Goal: Information Seeking & Learning: Learn about a topic

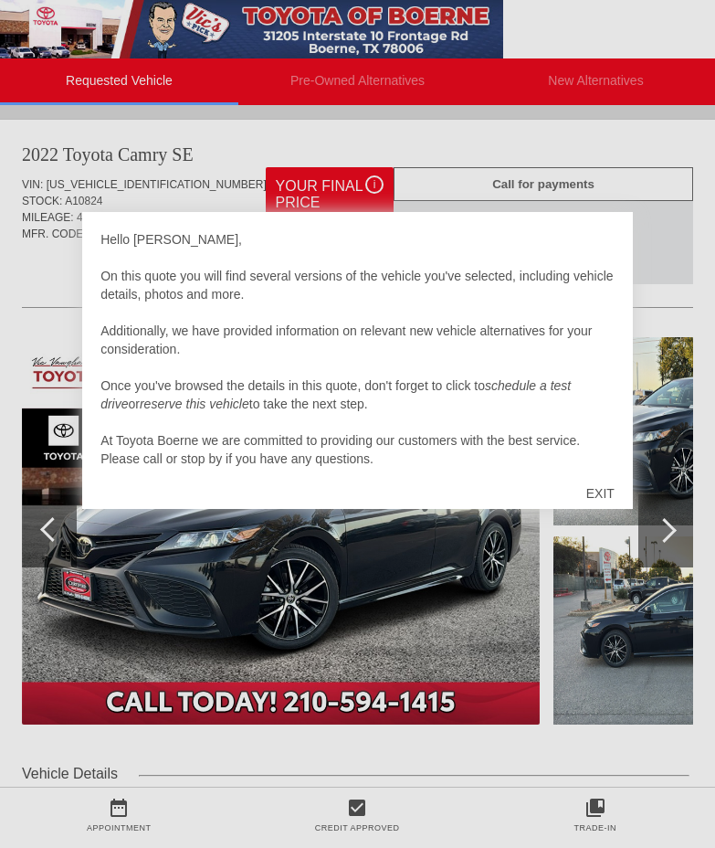
click at [674, 523] on div at bounding box center [357, 424] width 715 height 848
click at [600, 488] on div "EXIT" at bounding box center [600, 493] width 65 height 55
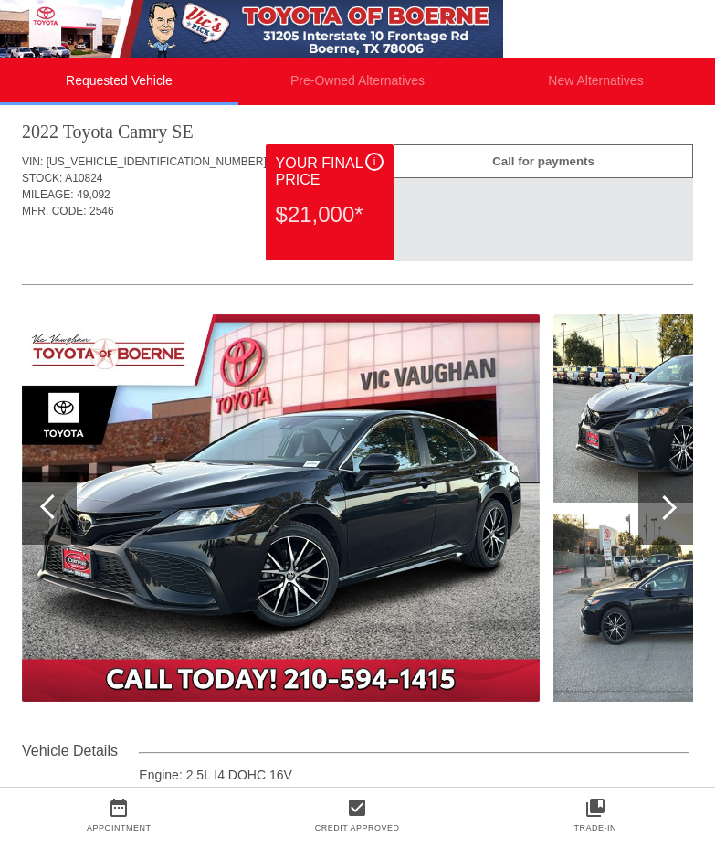
scroll to position [27, 0]
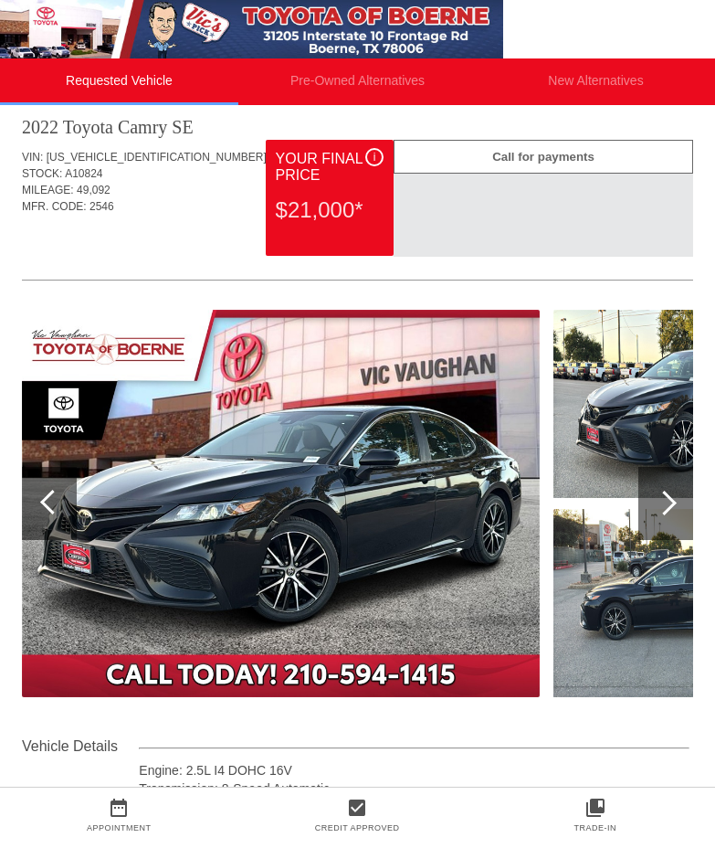
click at [662, 508] on div at bounding box center [664, 503] width 25 height 25
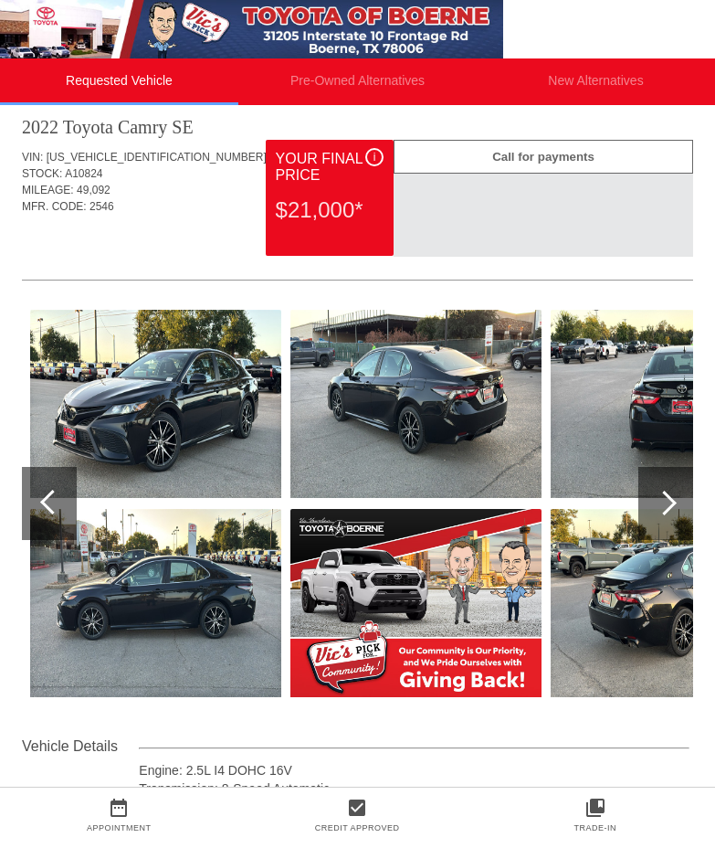
click at [228, 405] on img at bounding box center [155, 404] width 251 height 188
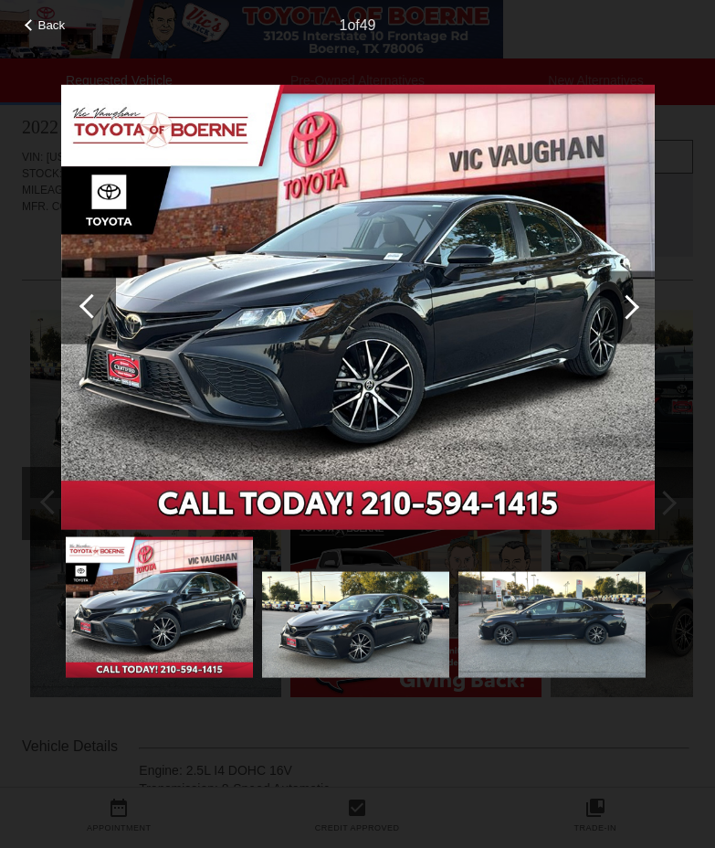
click at [103, 306] on div at bounding box center [88, 306] width 55 height 73
click at [90, 302] on div at bounding box center [91, 305] width 25 height 25
click at [633, 305] on div at bounding box center [627, 306] width 25 height 25
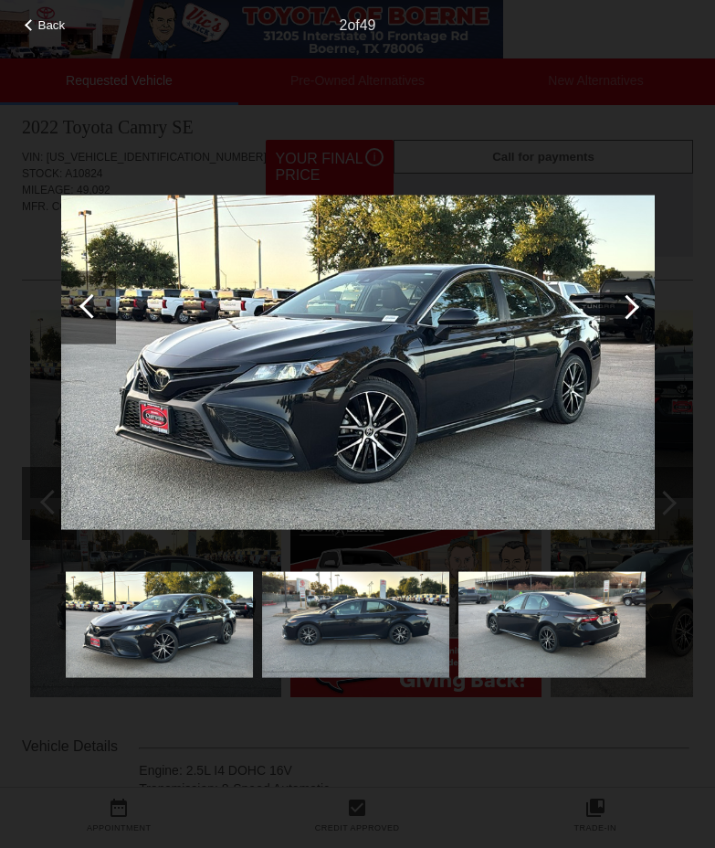
click at [633, 305] on div at bounding box center [627, 306] width 25 height 25
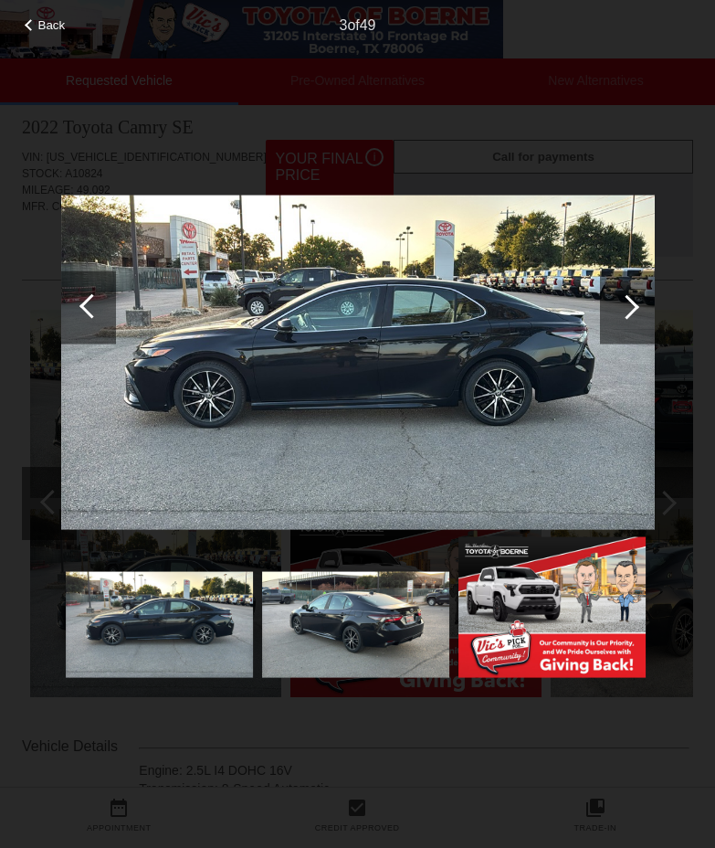
click at [633, 305] on div at bounding box center [627, 306] width 25 height 25
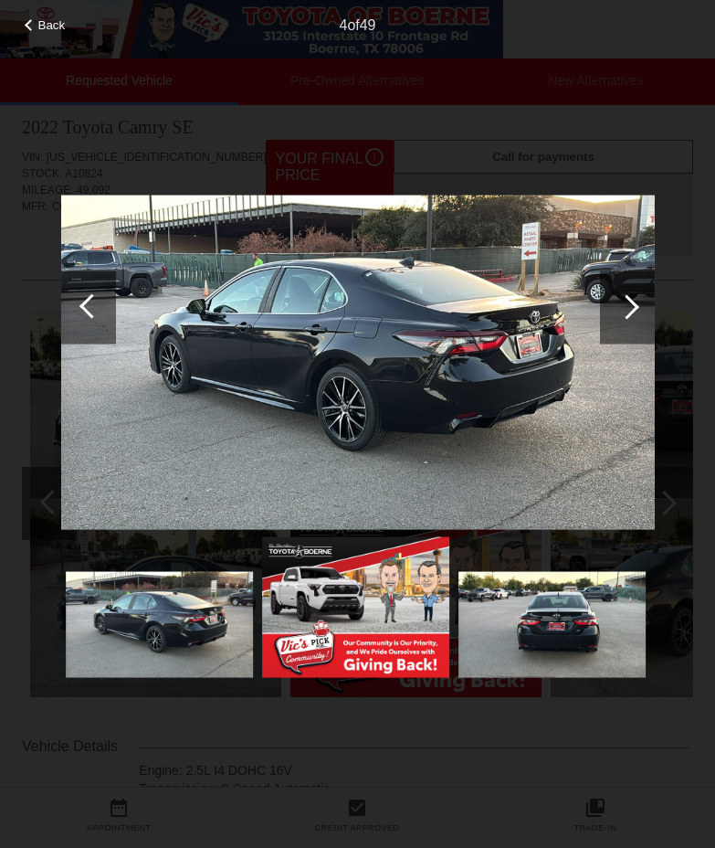
click at [633, 305] on div at bounding box center [627, 306] width 25 height 25
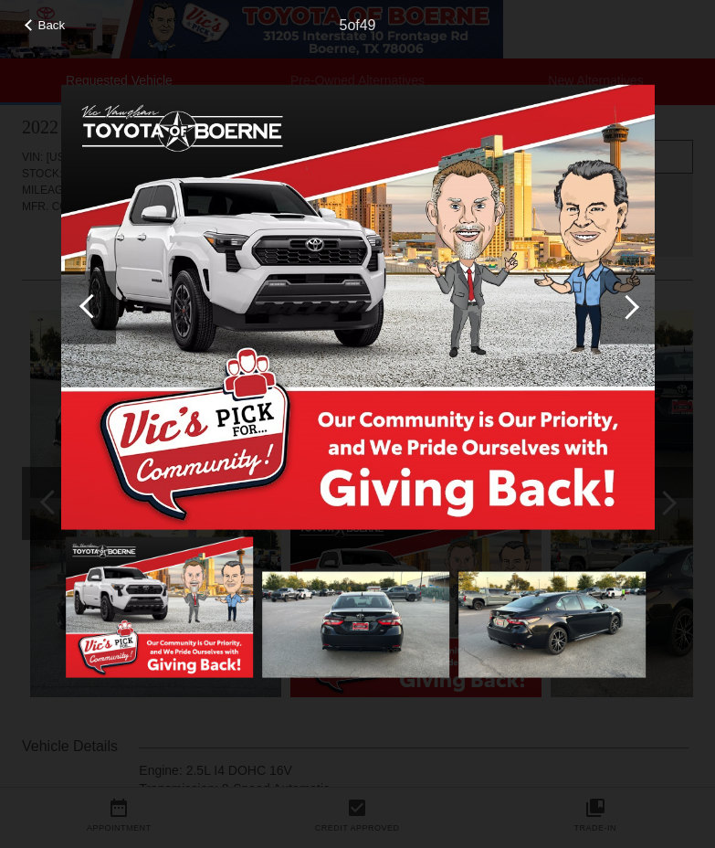
click at [633, 305] on div at bounding box center [627, 306] width 25 height 25
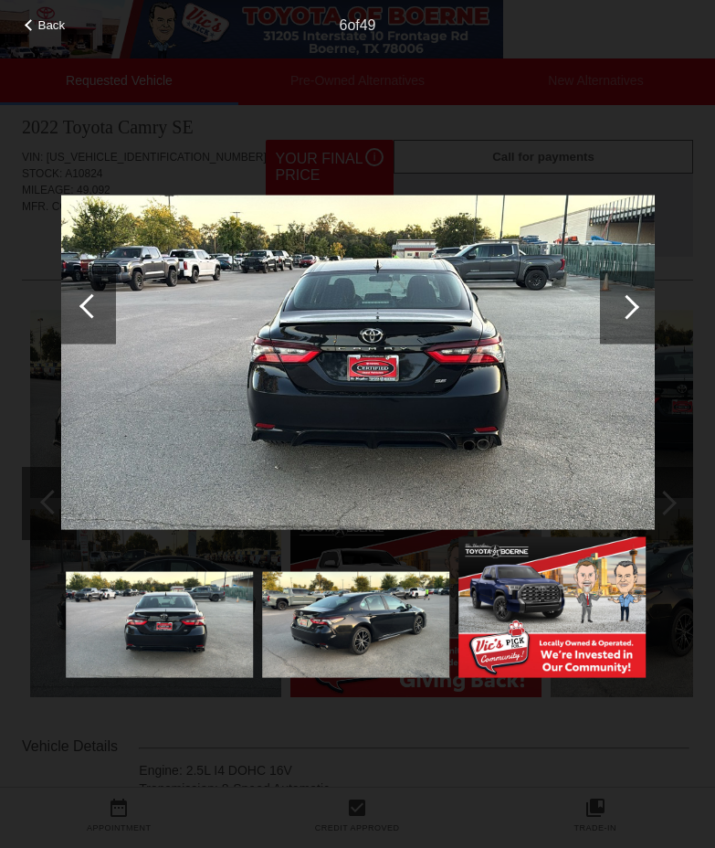
click at [633, 305] on div at bounding box center [627, 306] width 25 height 25
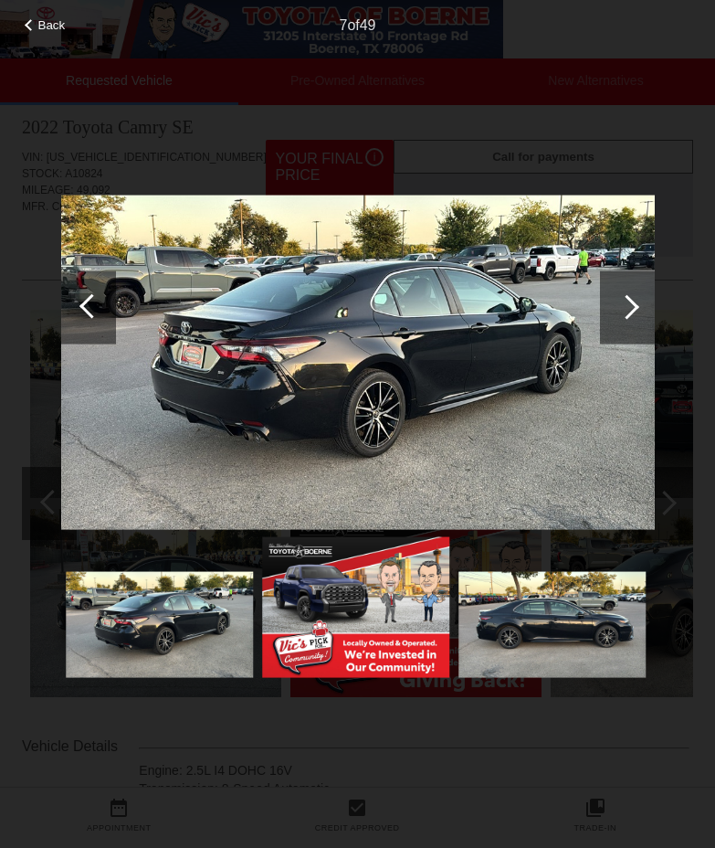
click at [633, 305] on div at bounding box center [627, 306] width 25 height 25
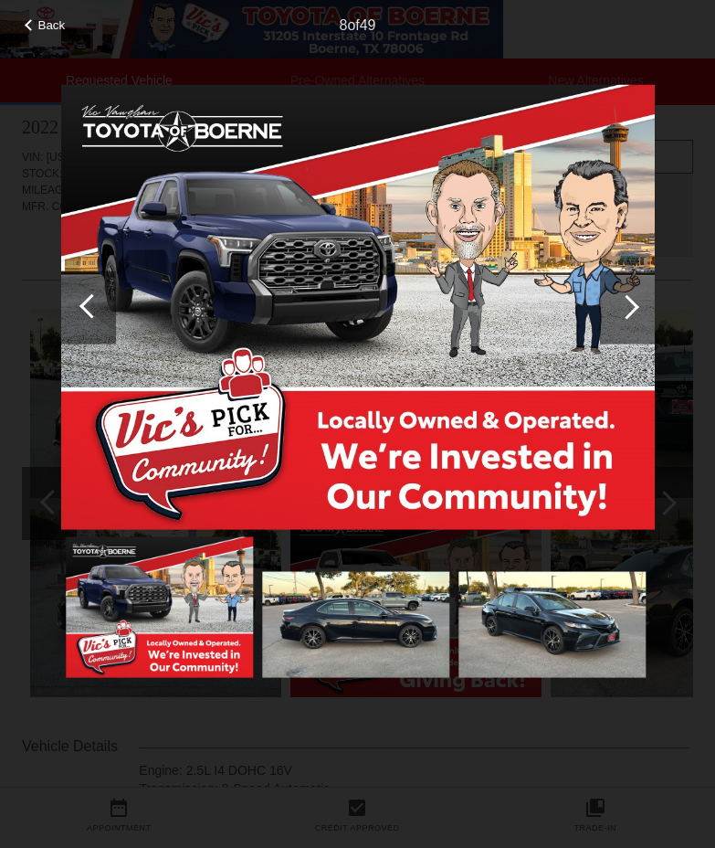
click at [633, 305] on div at bounding box center [627, 306] width 25 height 25
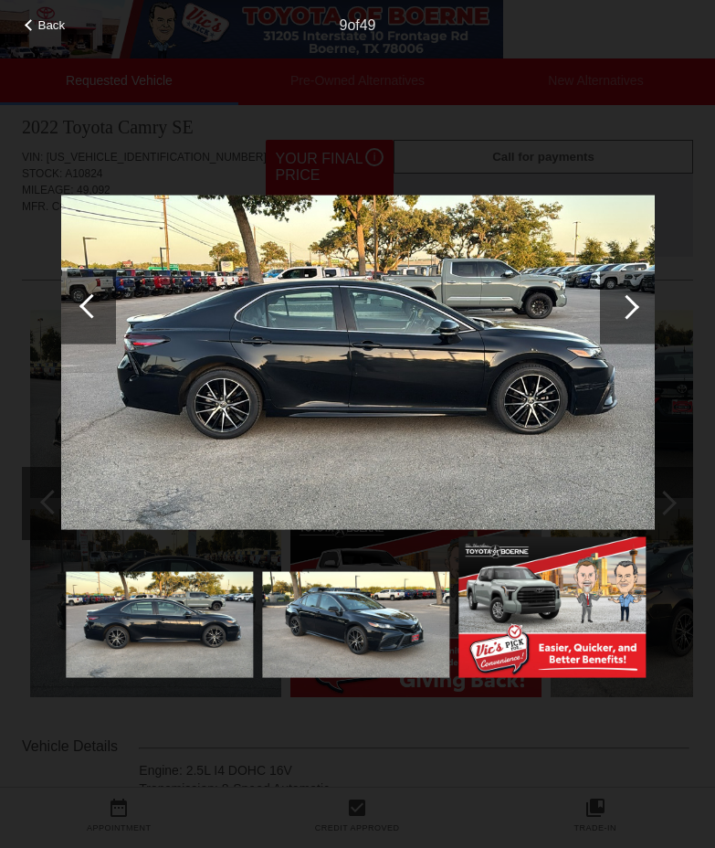
click at [609, 324] on div at bounding box center [627, 306] width 55 height 73
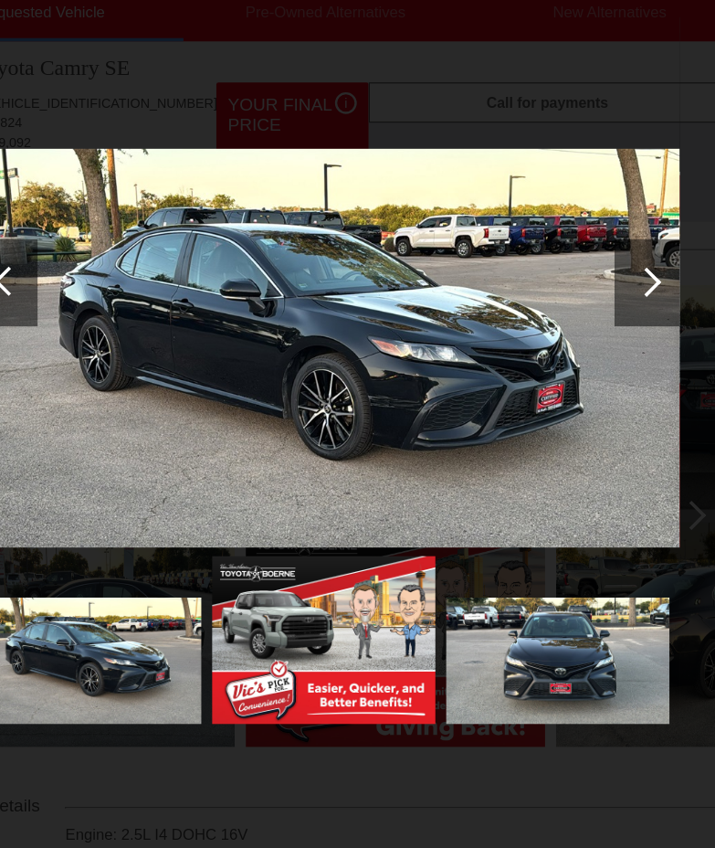
click at [633, 325] on div at bounding box center [627, 306] width 55 height 73
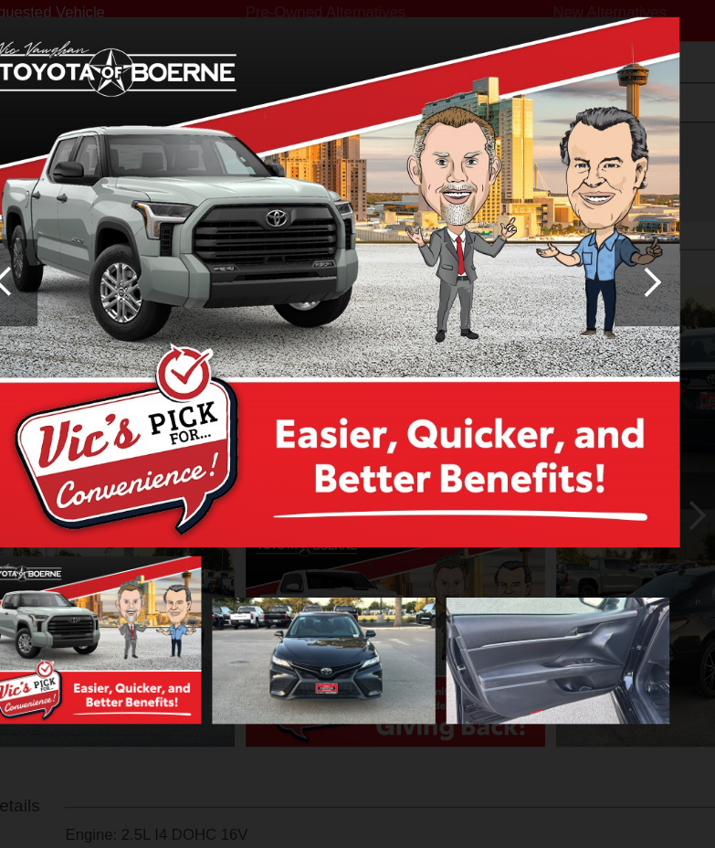
click at [633, 325] on div at bounding box center [627, 306] width 55 height 73
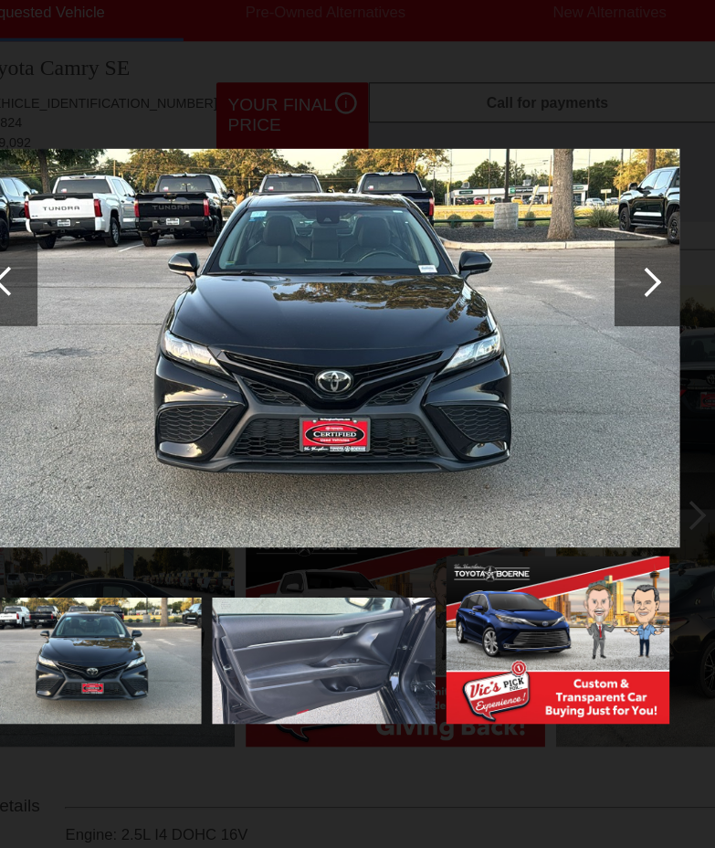
click at [633, 325] on div at bounding box center [627, 306] width 55 height 73
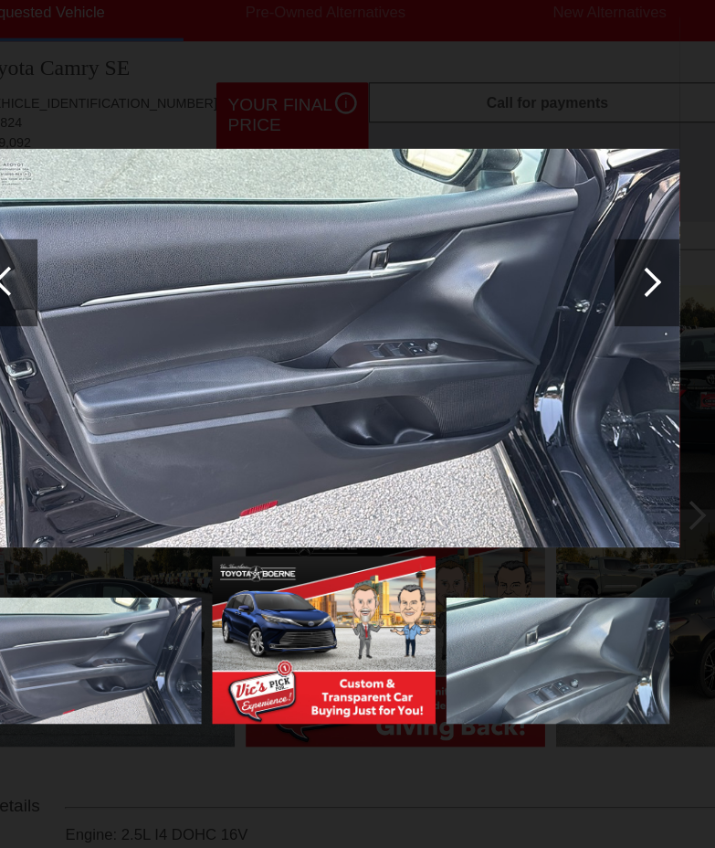
click at [633, 325] on div at bounding box center [627, 306] width 55 height 73
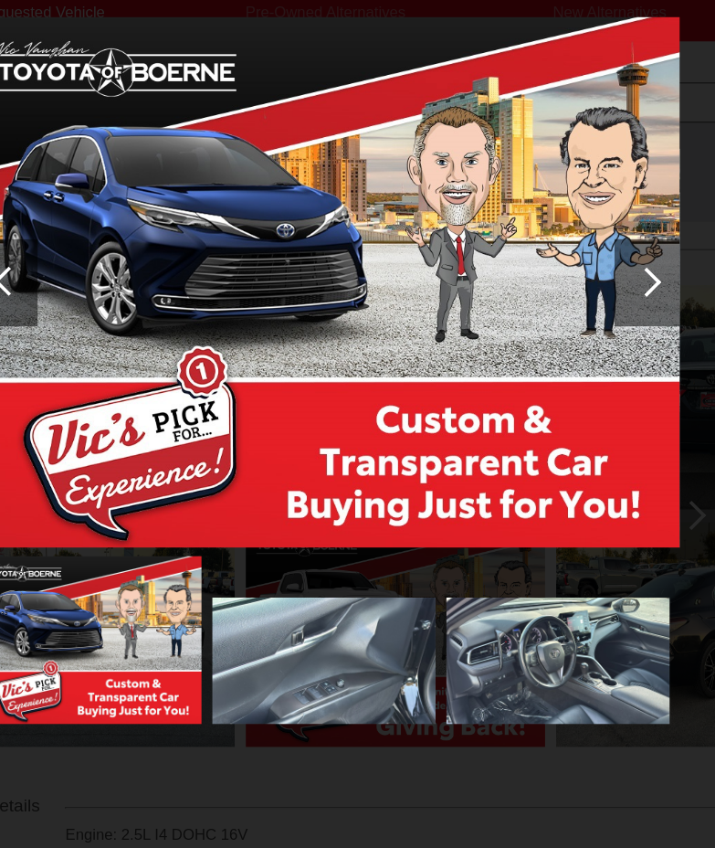
click at [633, 325] on div at bounding box center [627, 306] width 55 height 73
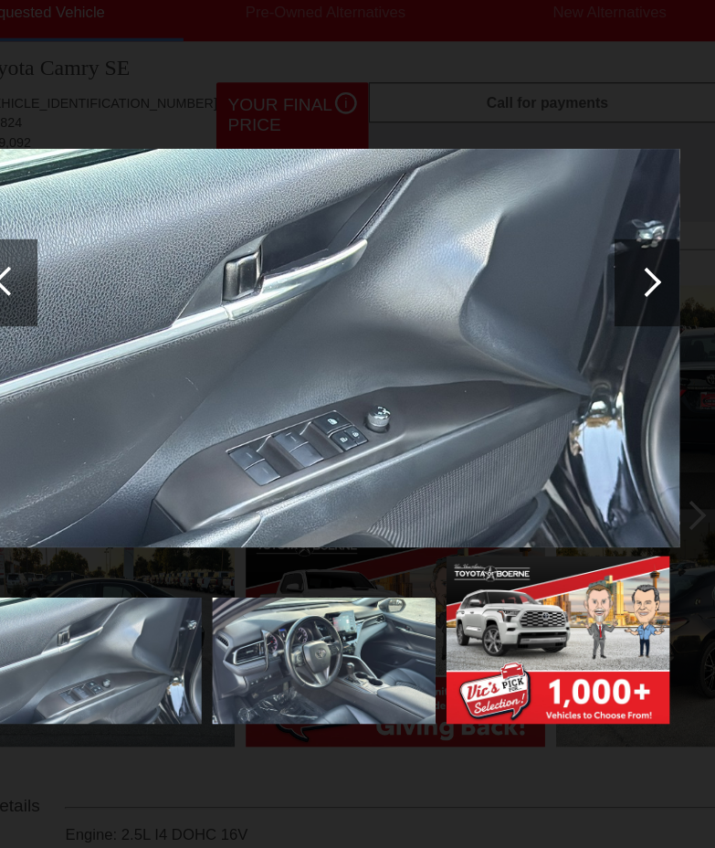
click at [633, 325] on div at bounding box center [627, 306] width 55 height 73
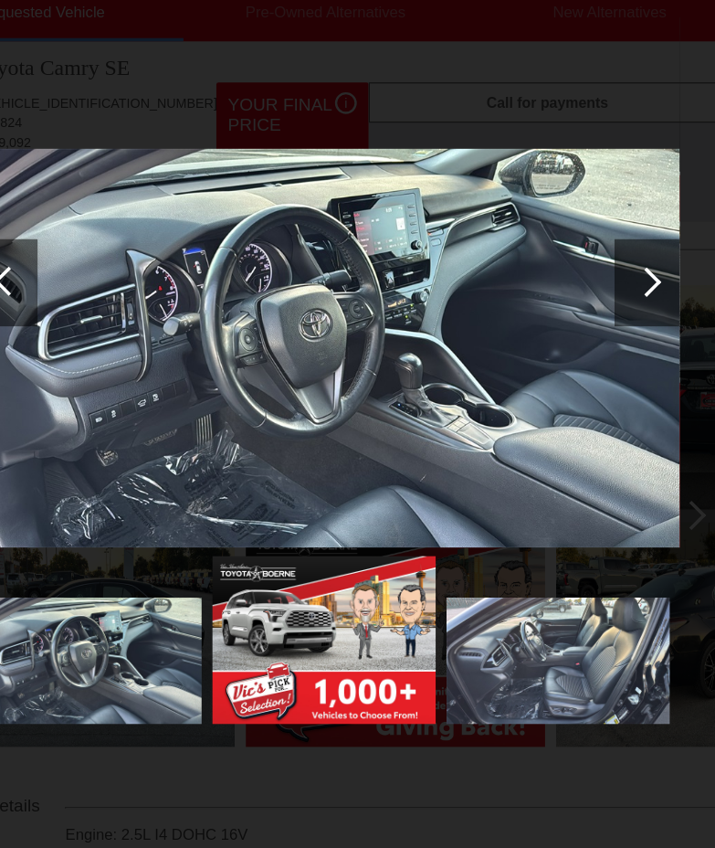
click at [633, 325] on div at bounding box center [627, 306] width 55 height 73
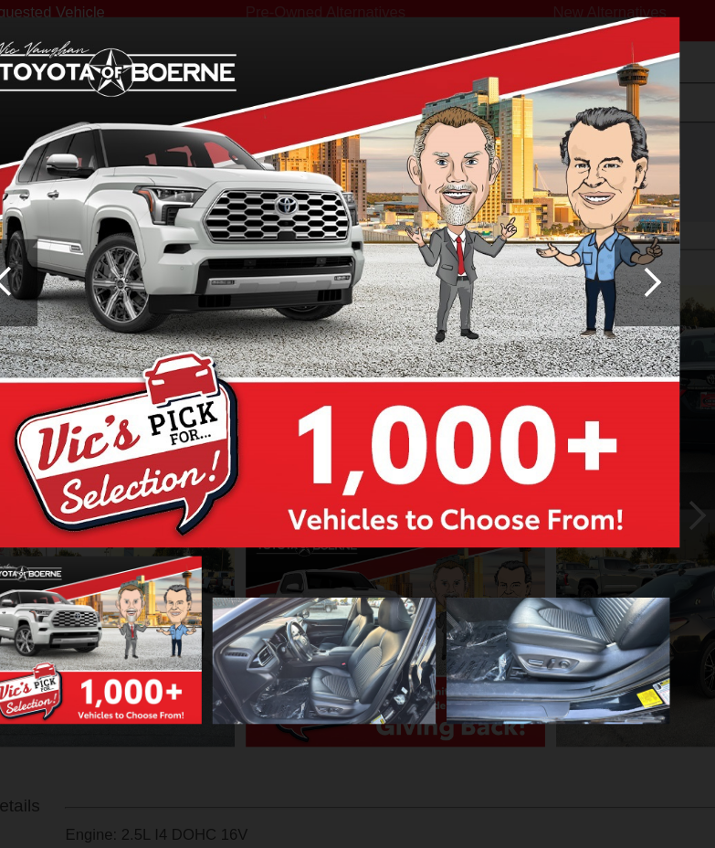
click at [633, 325] on div at bounding box center [627, 306] width 55 height 73
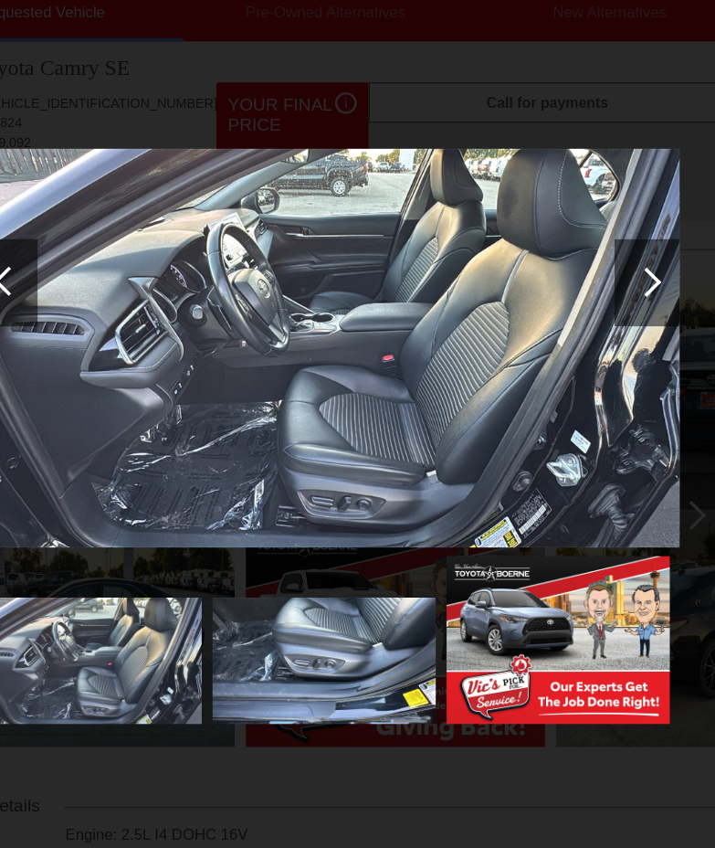
click at [633, 325] on div at bounding box center [627, 306] width 55 height 73
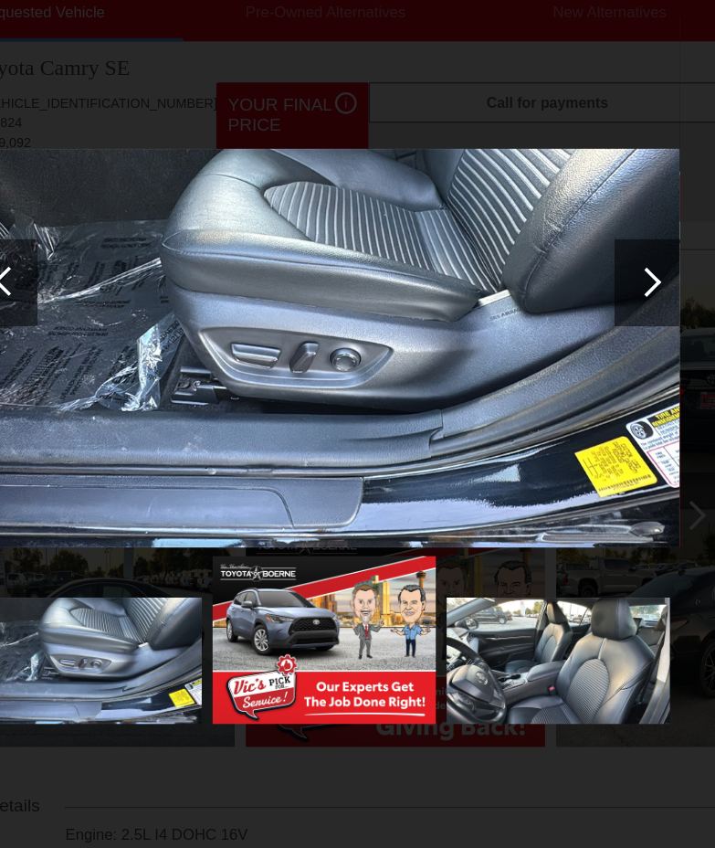
click at [633, 325] on div at bounding box center [627, 306] width 55 height 73
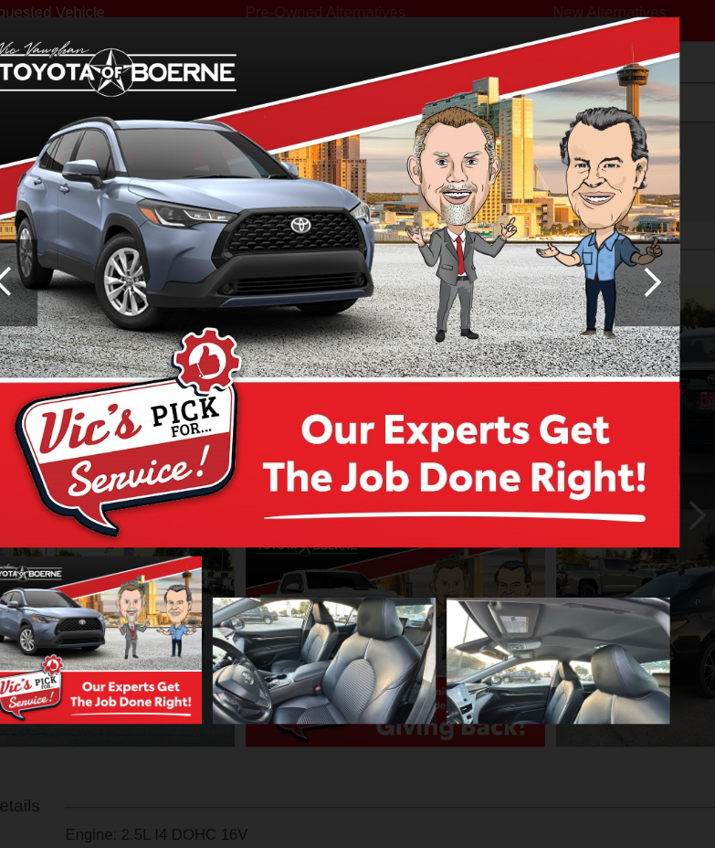
click at [633, 325] on div at bounding box center [627, 306] width 55 height 73
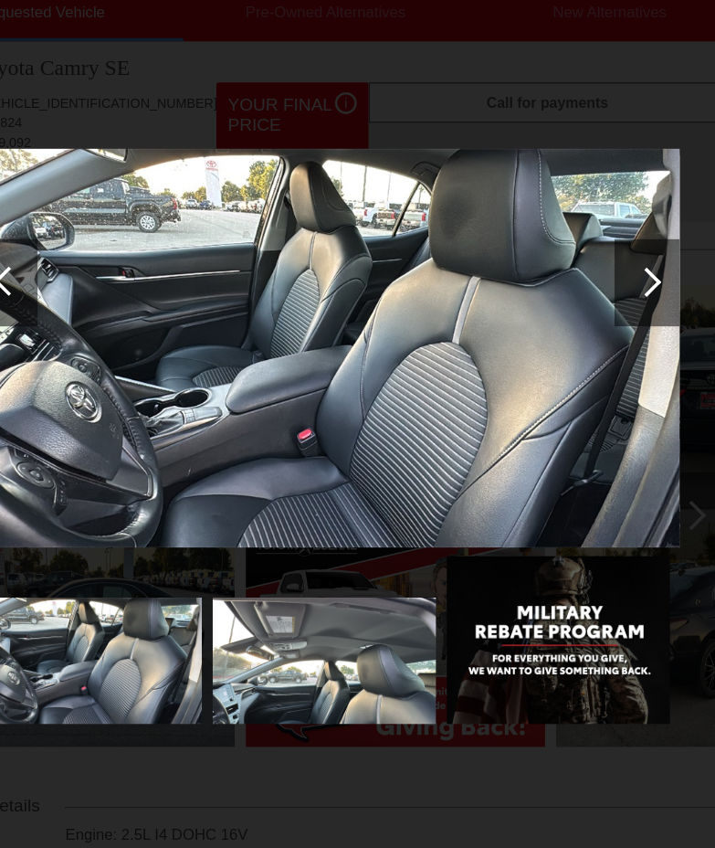
click at [94, 312] on div at bounding box center [91, 305] width 25 height 25
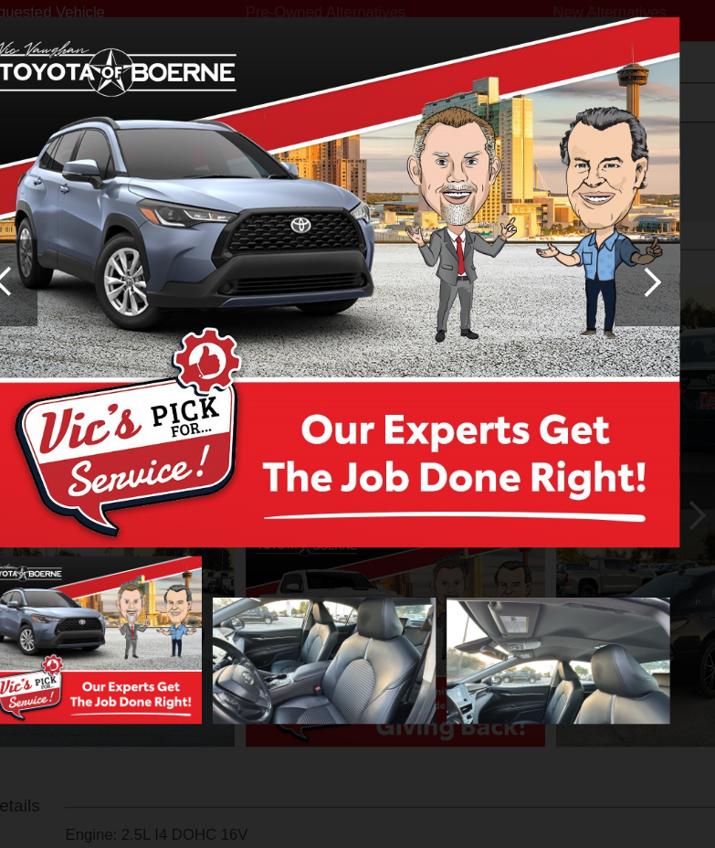
click at [93, 312] on div at bounding box center [91, 305] width 25 height 25
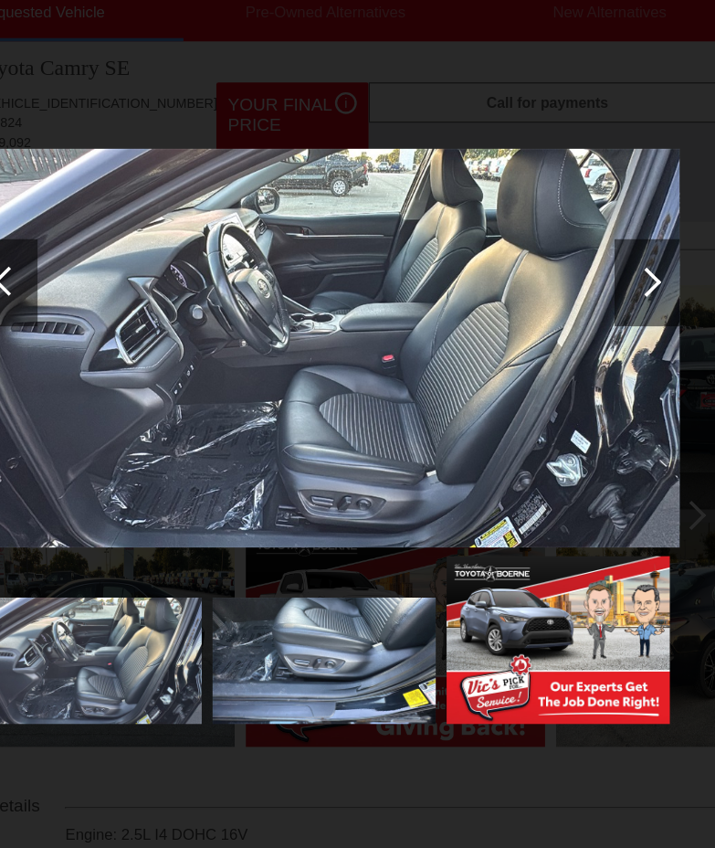
click at [93, 312] on div at bounding box center [91, 305] width 25 height 25
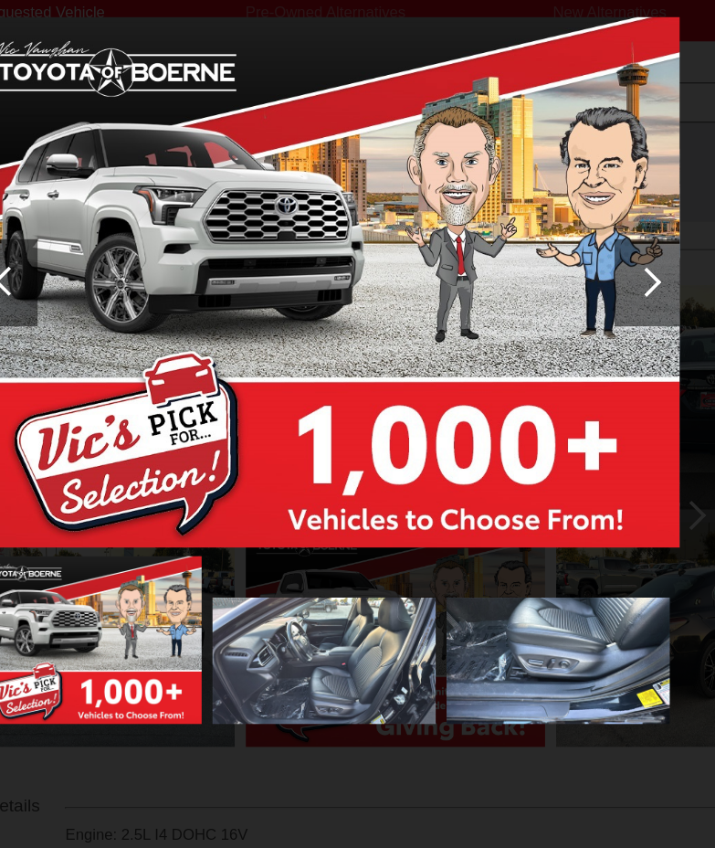
click at [93, 312] on div at bounding box center [91, 305] width 25 height 25
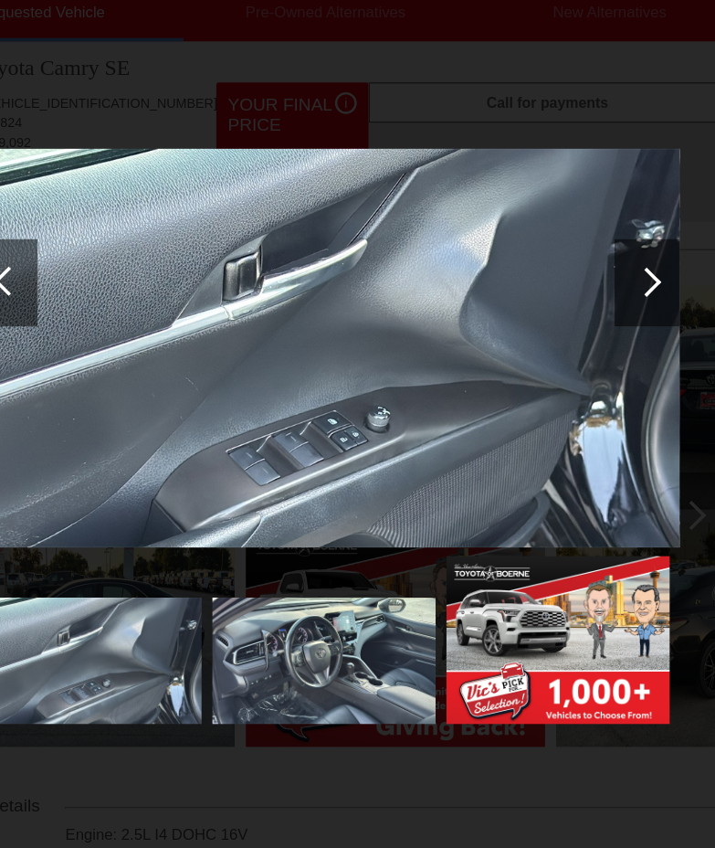
click at [93, 312] on div at bounding box center [91, 305] width 25 height 25
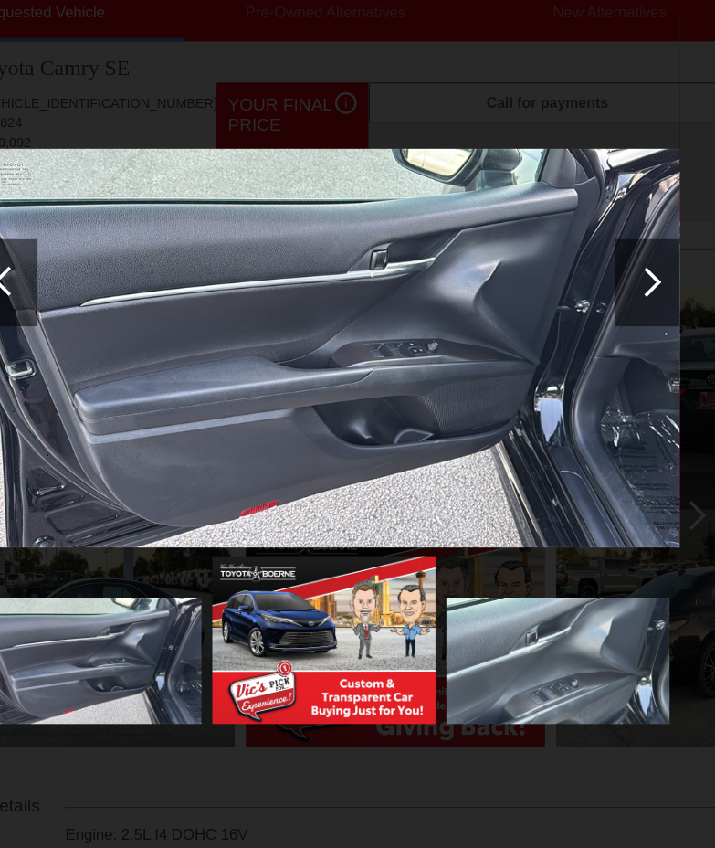
click at [93, 312] on div at bounding box center [91, 305] width 25 height 25
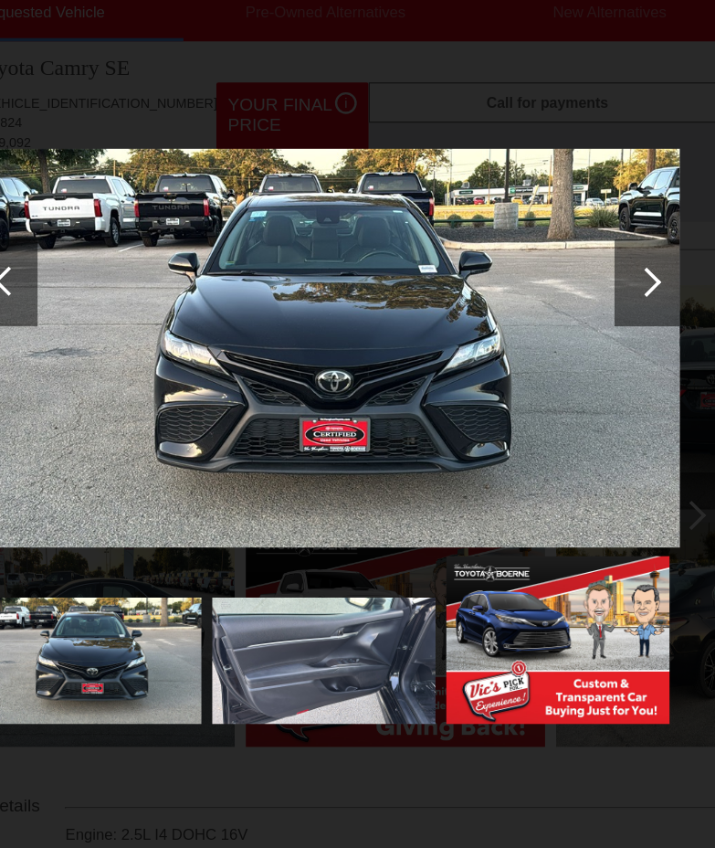
click at [93, 312] on div at bounding box center [91, 305] width 25 height 25
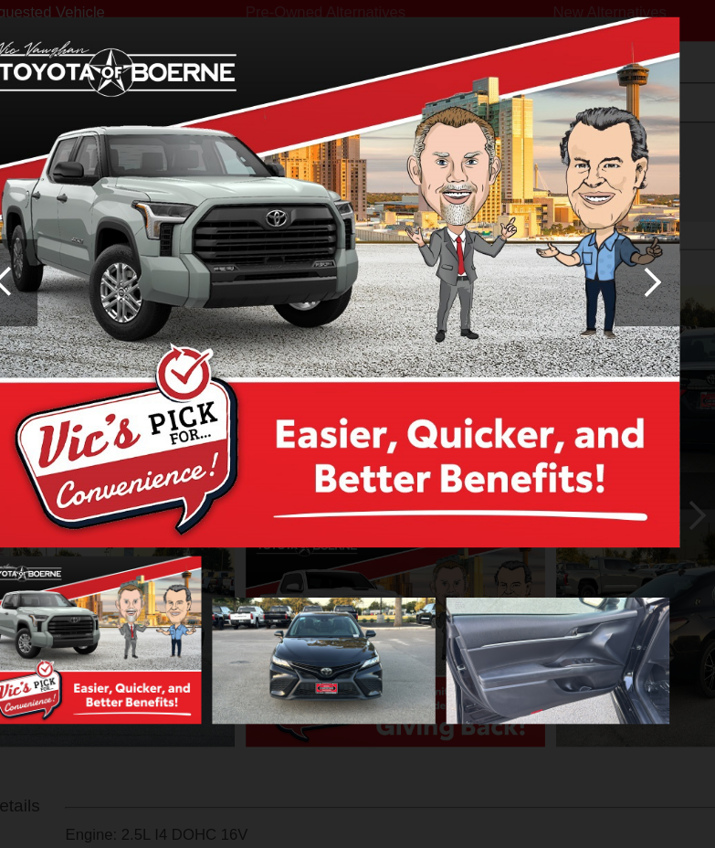
click at [93, 312] on div at bounding box center [91, 305] width 25 height 25
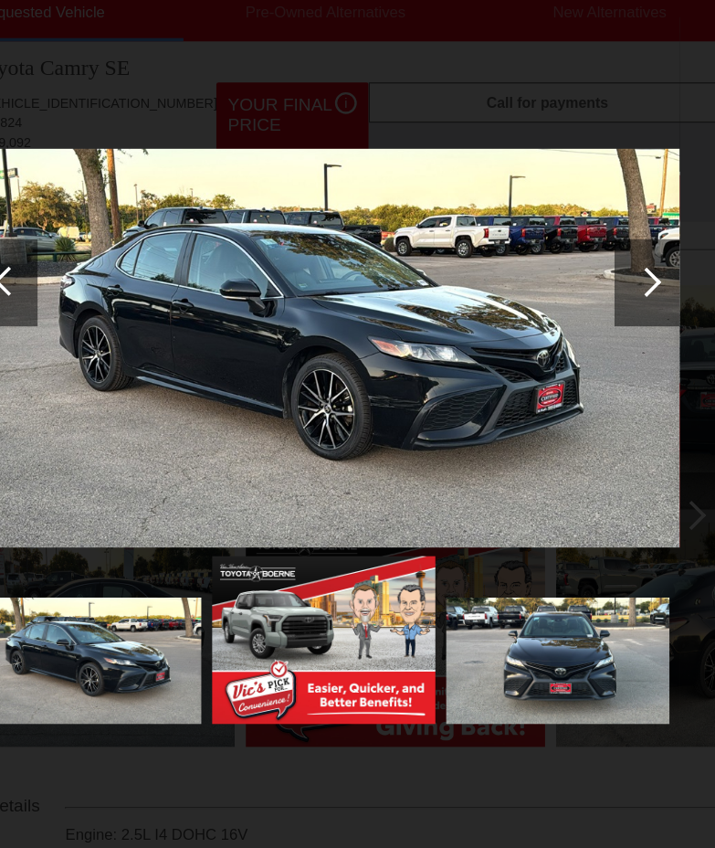
click at [93, 312] on div at bounding box center [91, 305] width 25 height 25
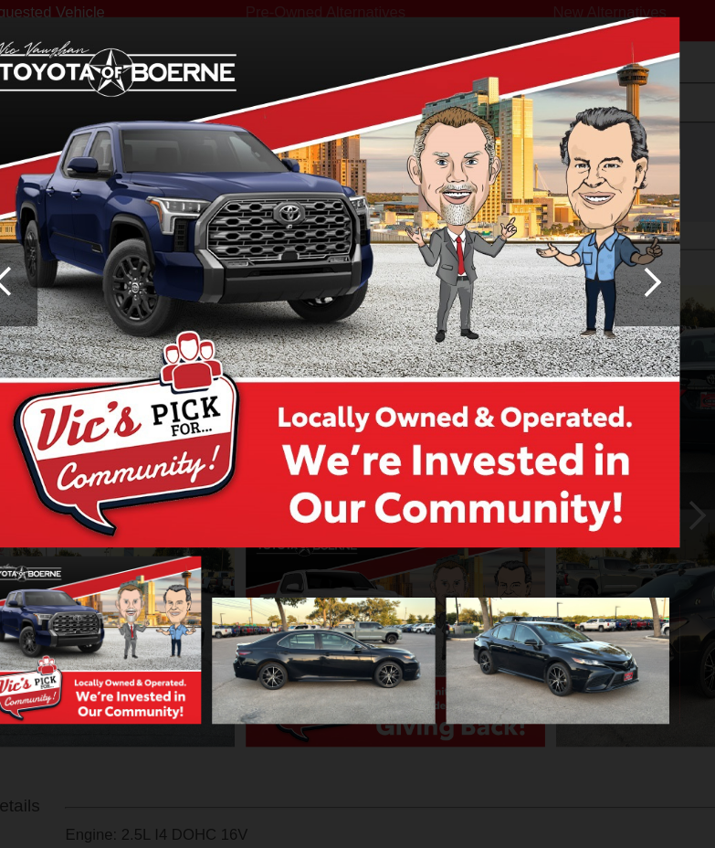
click at [93, 312] on div at bounding box center [91, 305] width 25 height 25
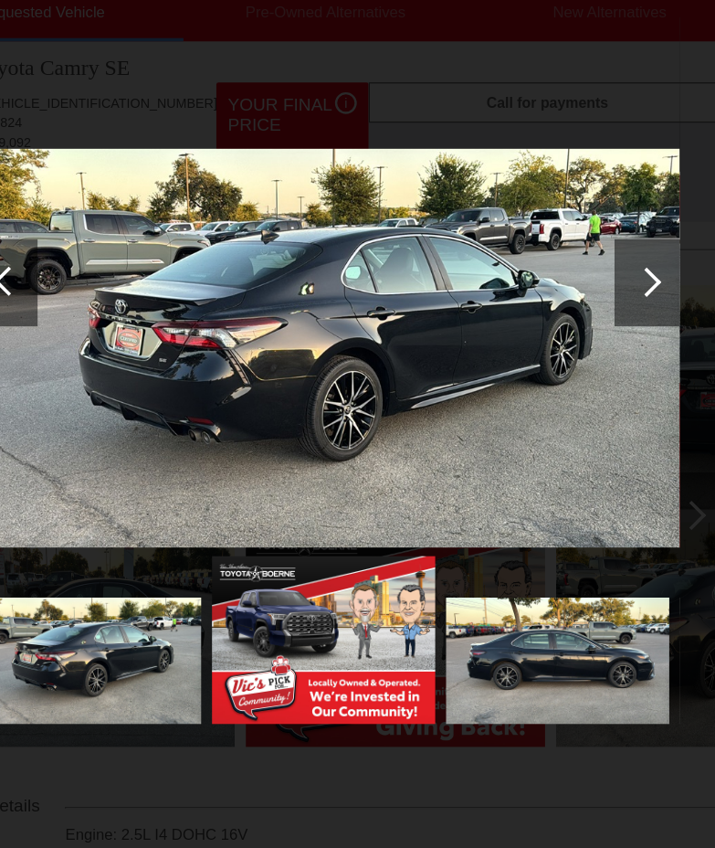
click at [93, 312] on div at bounding box center [91, 305] width 25 height 25
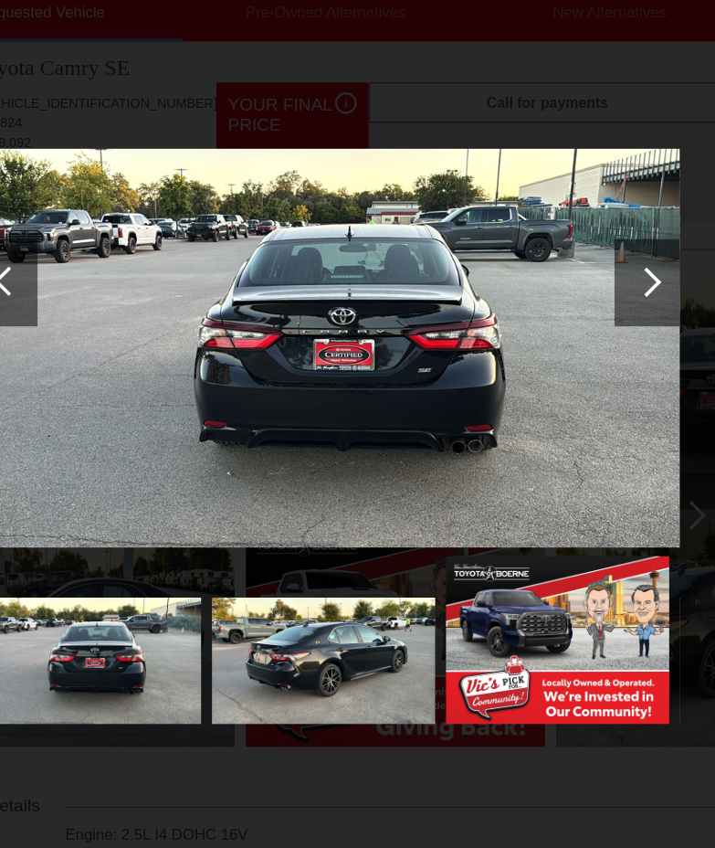
click at [93, 312] on div at bounding box center [91, 305] width 25 height 25
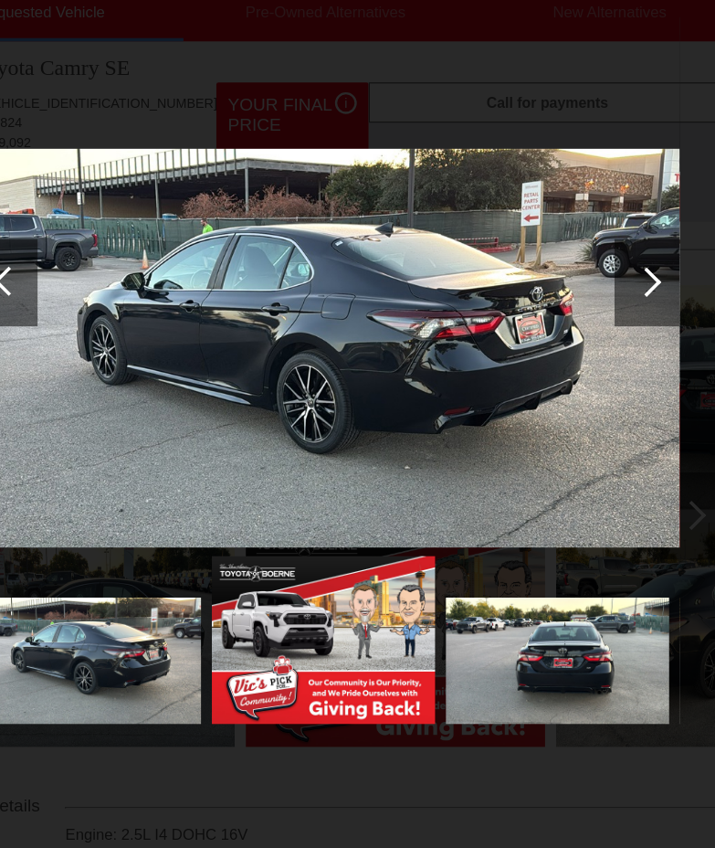
click at [93, 312] on div at bounding box center [91, 305] width 25 height 25
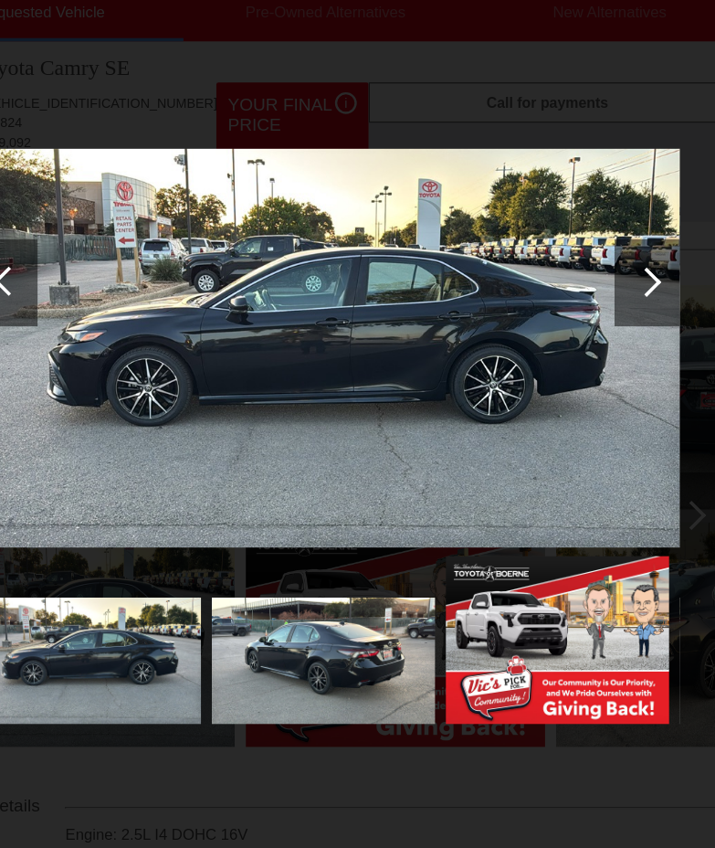
click at [93, 312] on div at bounding box center [91, 305] width 25 height 25
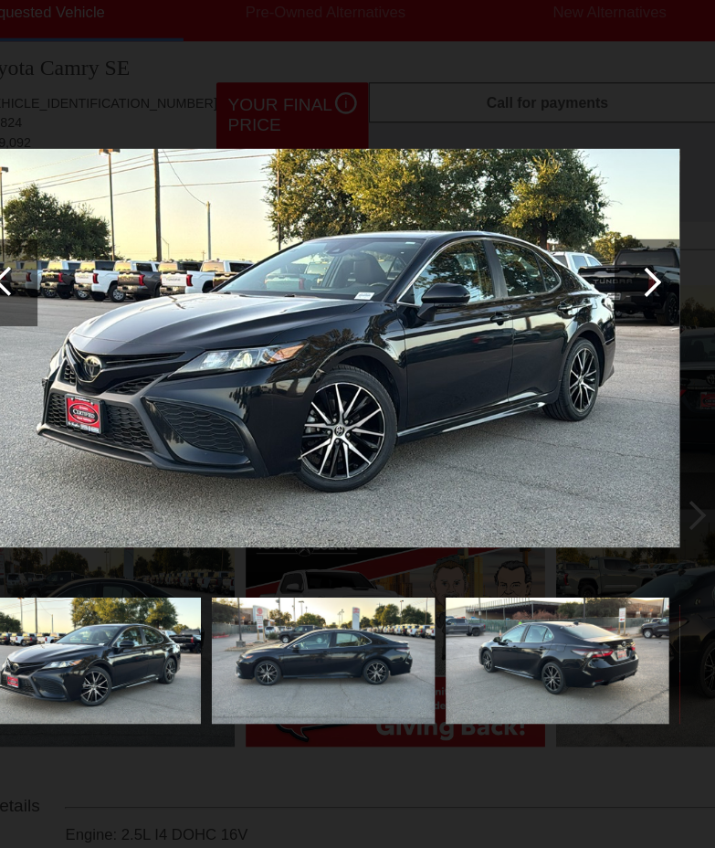
click at [93, 312] on div at bounding box center [91, 305] width 25 height 25
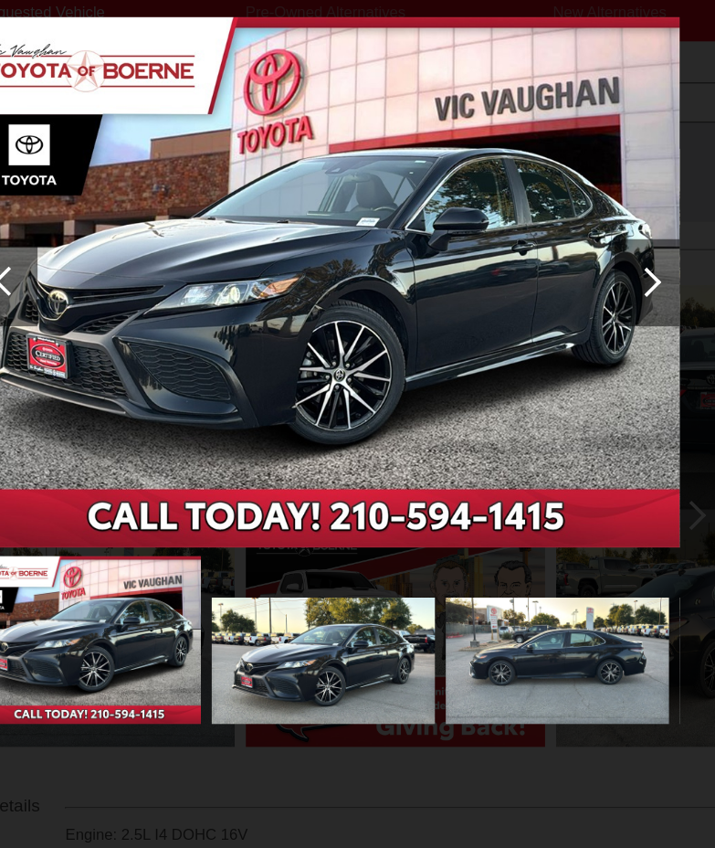
click at [93, 312] on div at bounding box center [91, 305] width 25 height 25
click at [627, 299] on div at bounding box center [627, 306] width 25 height 25
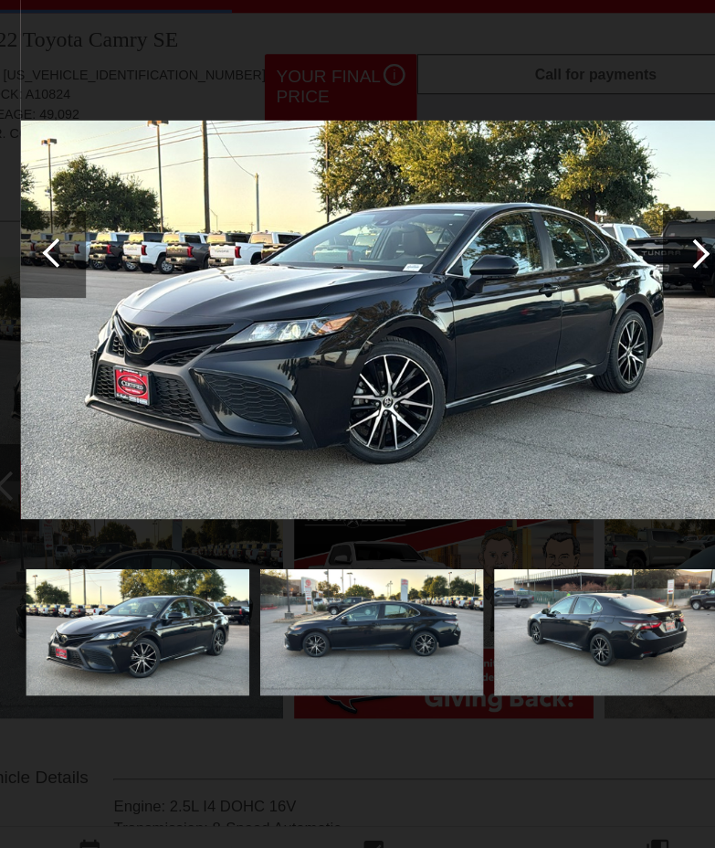
click at [628, 308] on div at bounding box center [627, 306] width 25 height 25
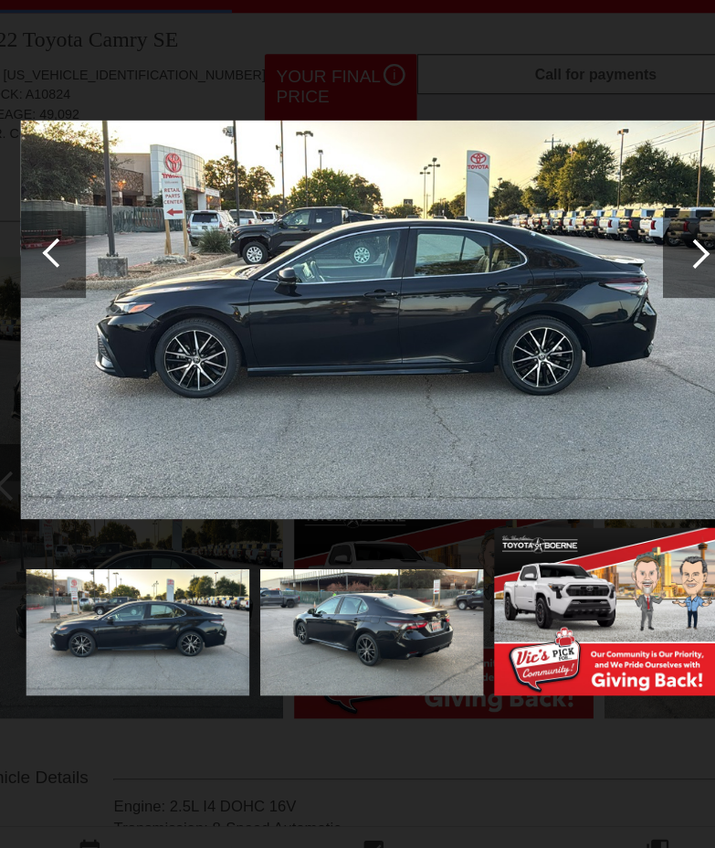
click at [628, 308] on div at bounding box center [627, 306] width 25 height 25
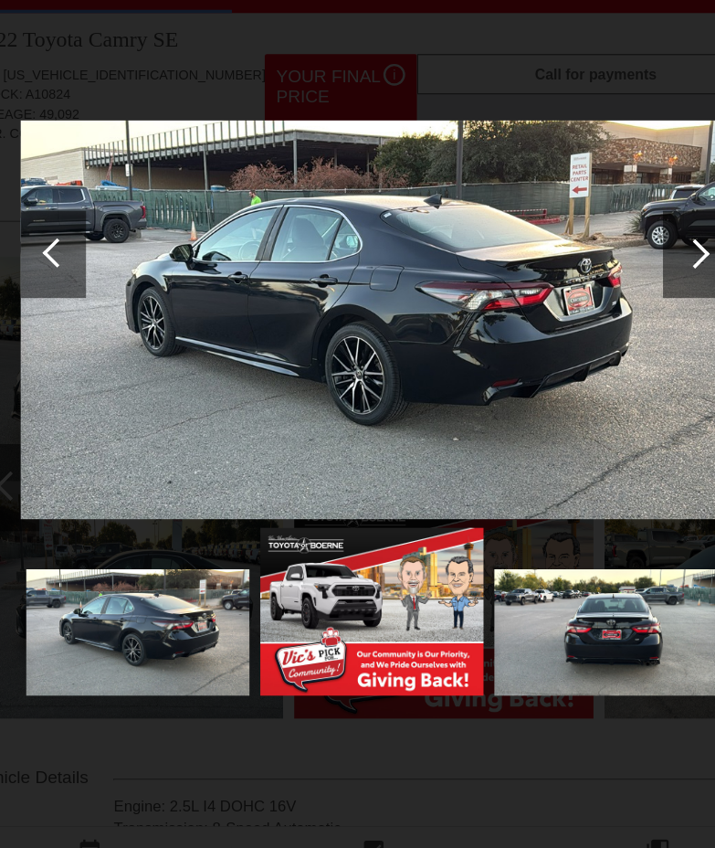
click at [628, 308] on div at bounding box center [627, 306] width 25 height 25
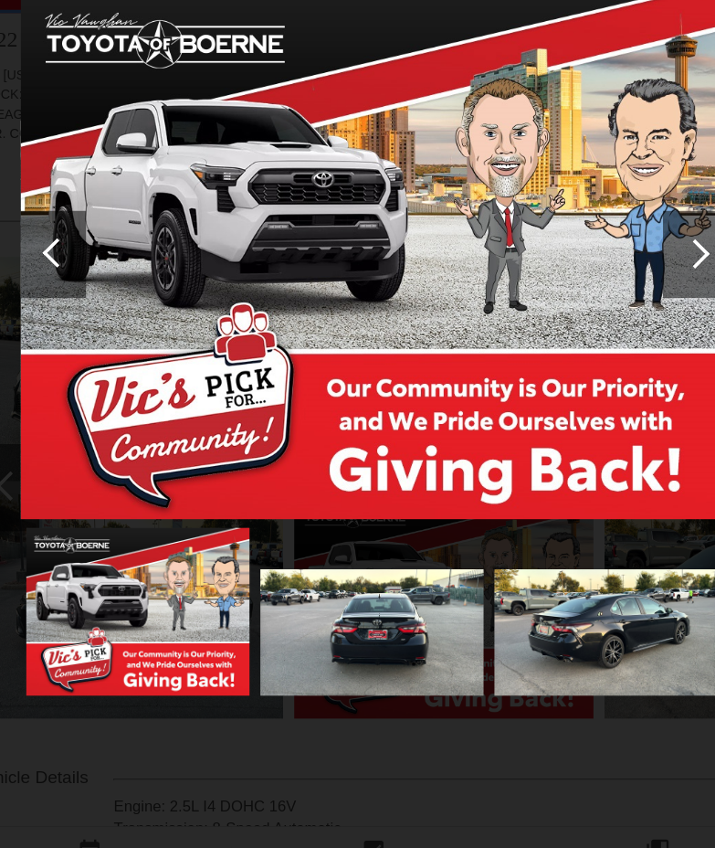
click at [628, 308] on div at bounding box center [627, 306] width 25 height 25
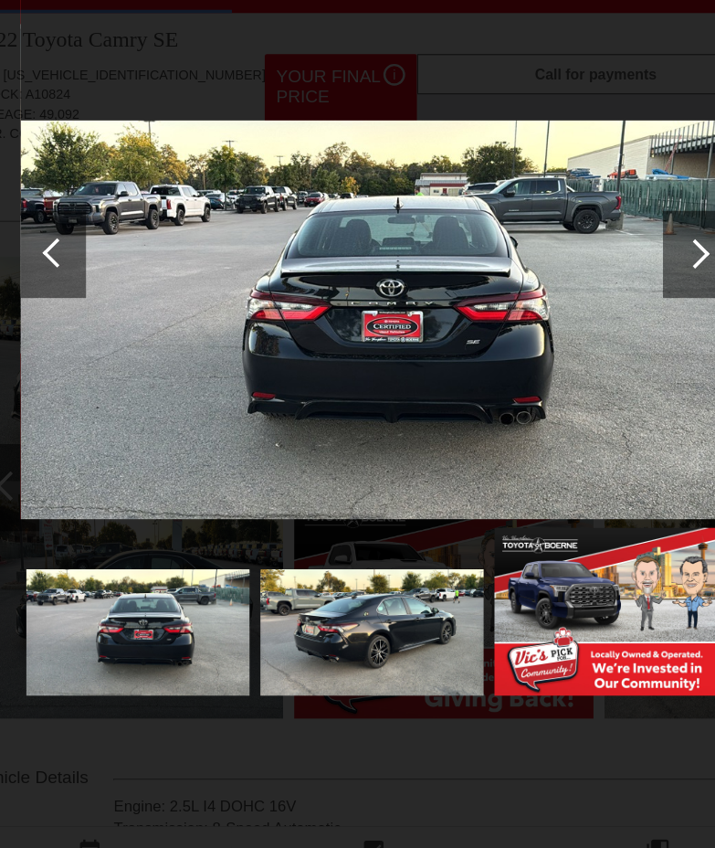
click at [628, 308] on div at bounding box center [627, 306] width 25 height 25
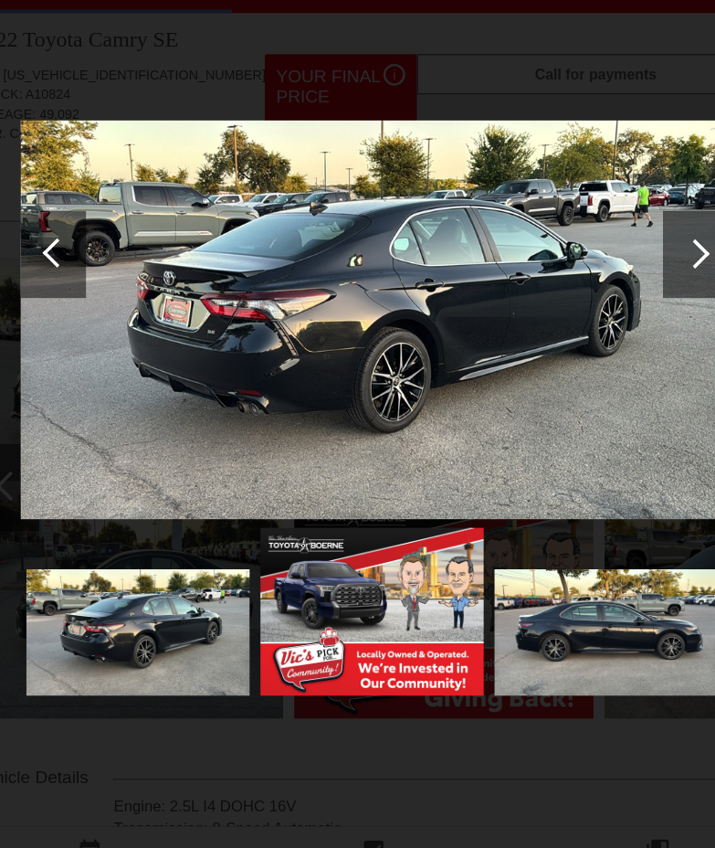
click at [628, 308] on div at bounding box center [627, 306] width 25 height 25
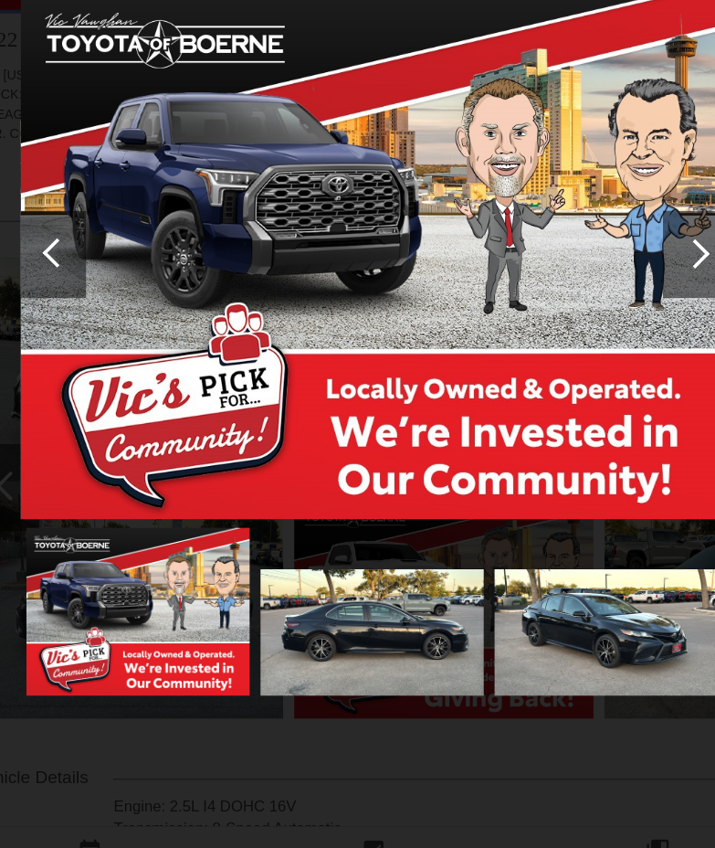
click at [628, 308] on div at bounding box center [627, 306] width 25 height 25
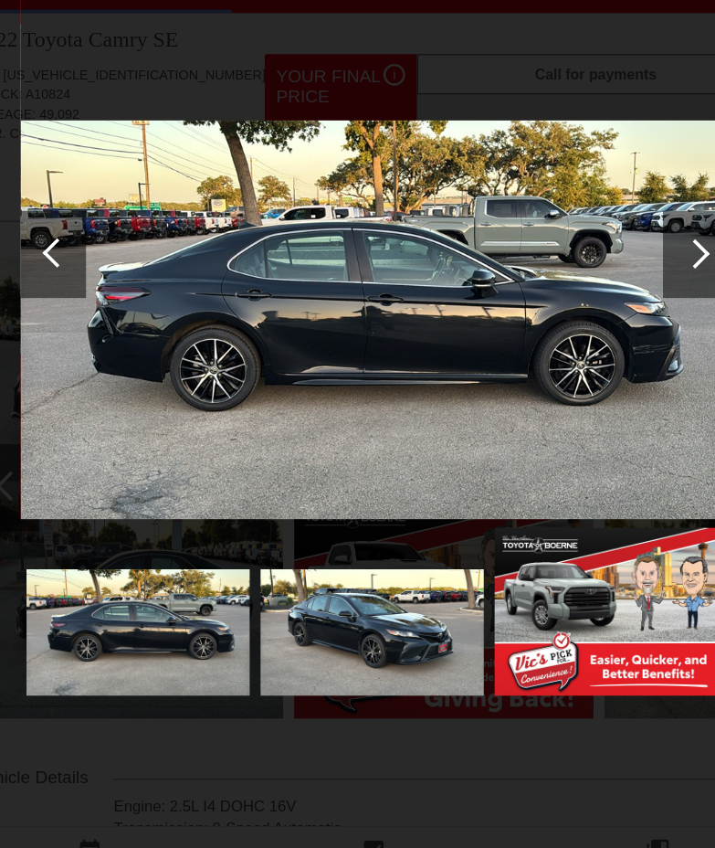
click at [628, 308] on div at bounding box center [627, 306] width 25 height 25
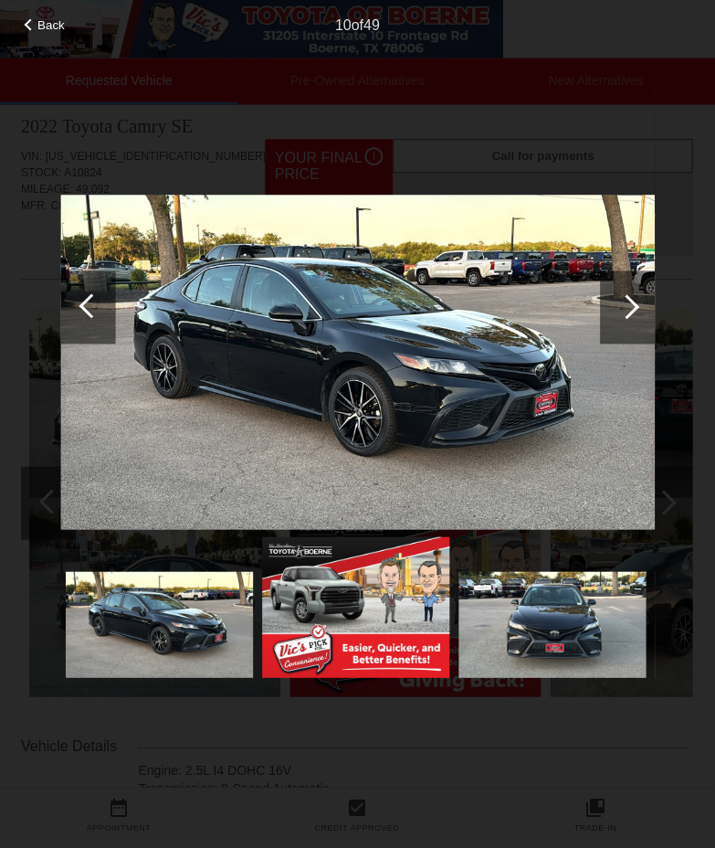
scroll to position [26, 0]
click at [637, 325] on div at bounding box center [627, 306] width 55 height 73
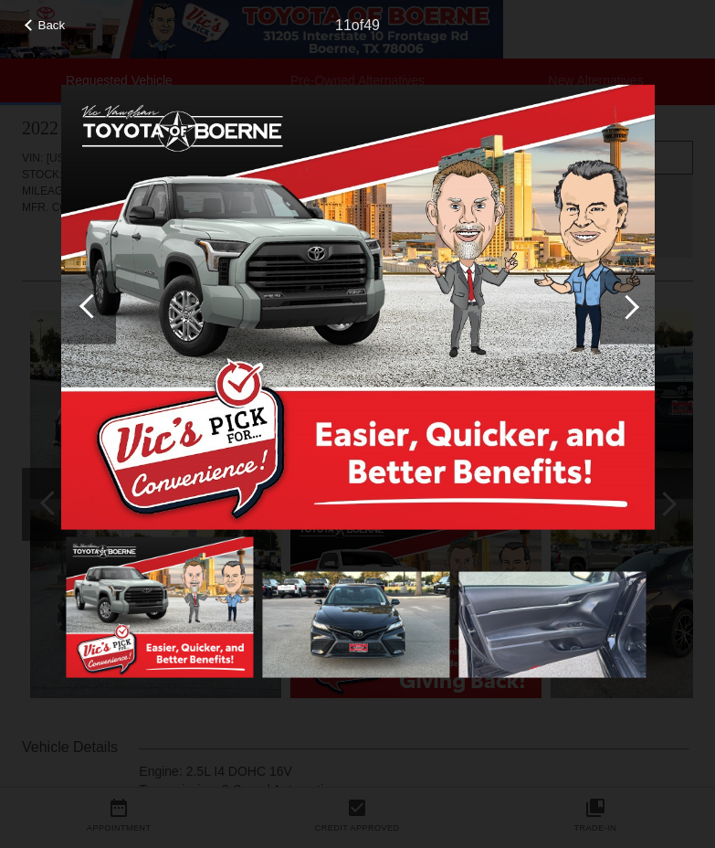
click at [641, 312] on div at bounding box center [627, 306] width 55 height 73
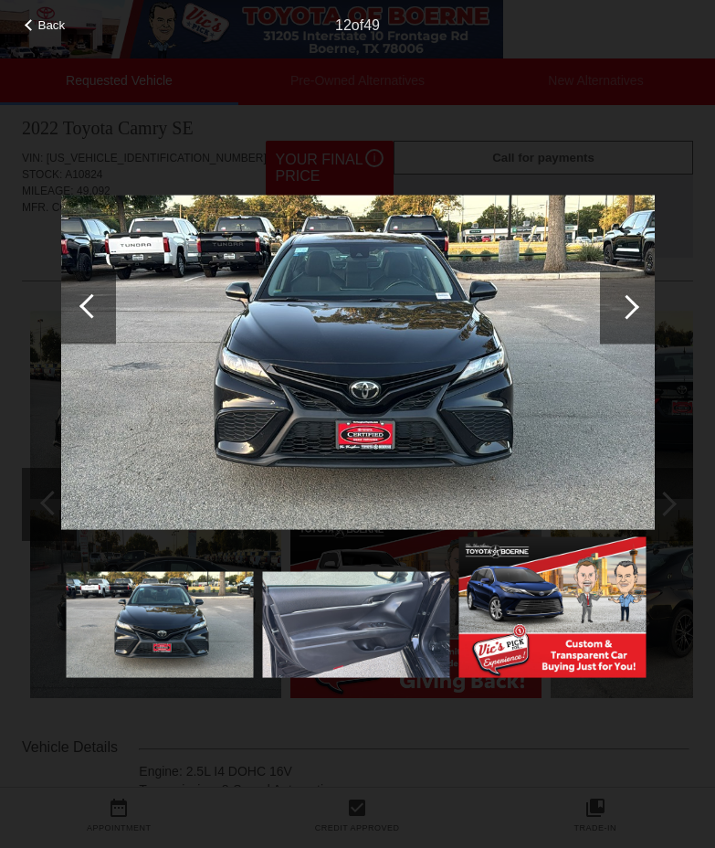
click at [87, 312] on div at bounding box center [91, 305] width 25 height 25
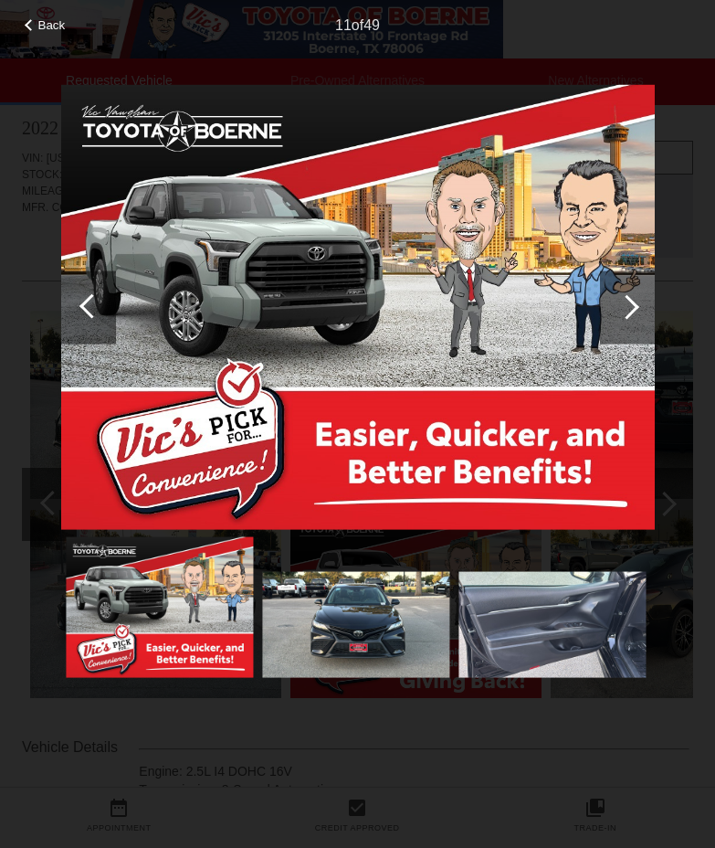
click at [87, 312] on div at bounding box center [91, 305] width 25 height 25
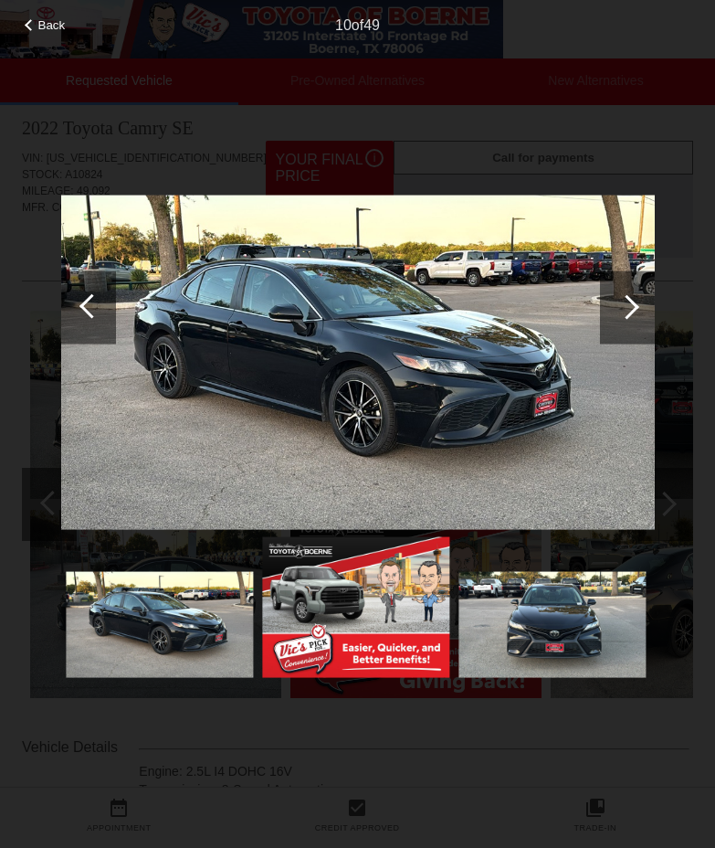
click at [13, 300] on div "Back 10 of 49" at bounding box center [357, 424] width 715 height 848
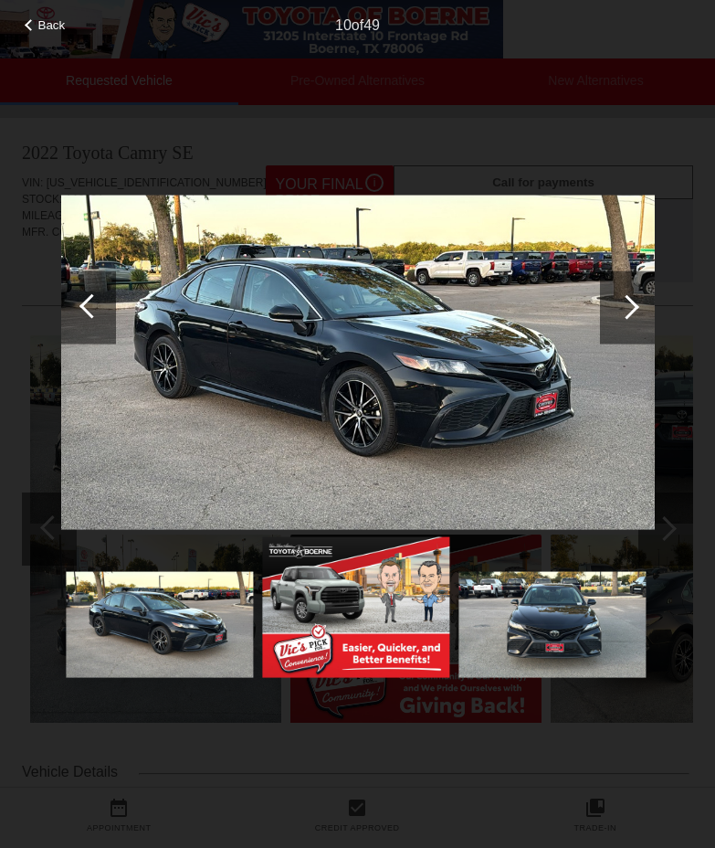
scroll to position [0, 0]
click at [356, 144] on div at bounding box center [358, 384] width 594 height 600
click at [480, 69] on div "Back 10 of 49" at bounding box center [357, 424] width 715 height 848
click at [46, 25] on span "Back" at bounding box center [51, 25] width 27 height 14
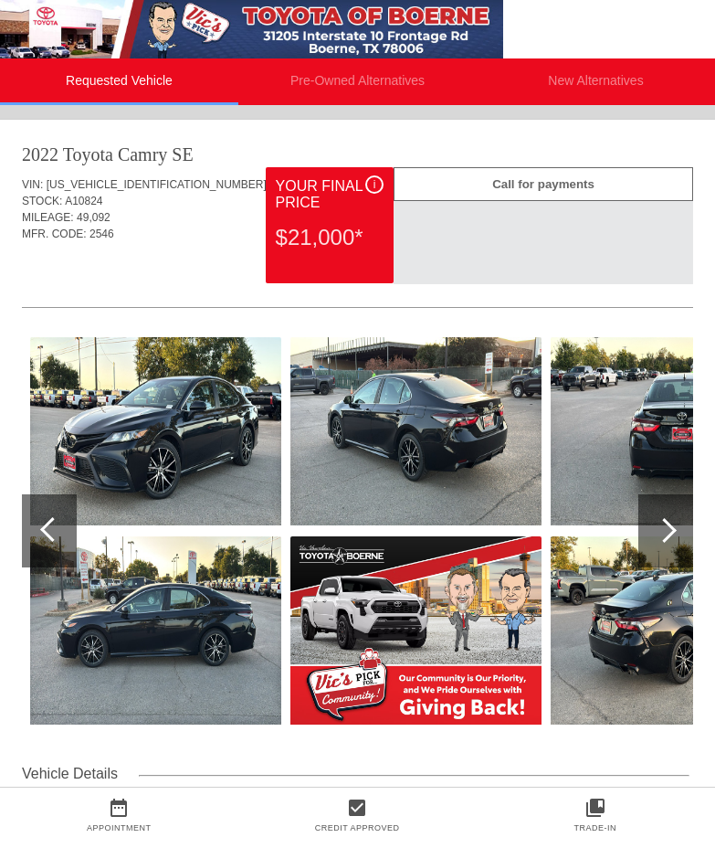
click at [283, 298] on div "VIN: [US_VEHICLE_IDENTIFICATION_NUMBER] STOCK: A10824 MILEAGE: 49,092 MFR. CODE…" at bounding box center [357, 465] width 671 height 596
click at [449, 307] on div at bounding box center [357, 535] width 671 height 456
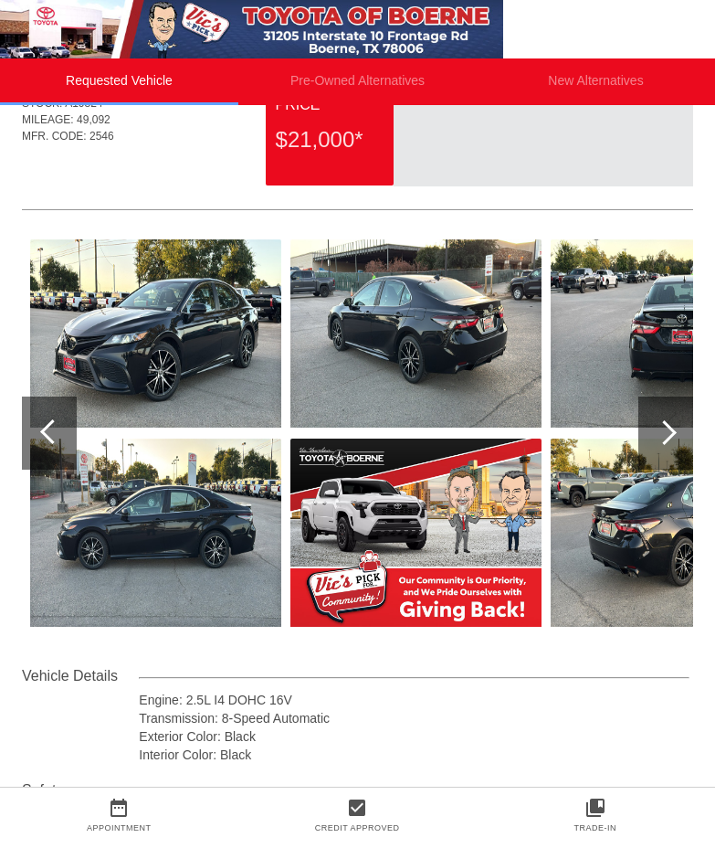
scroll to position [102, 0]
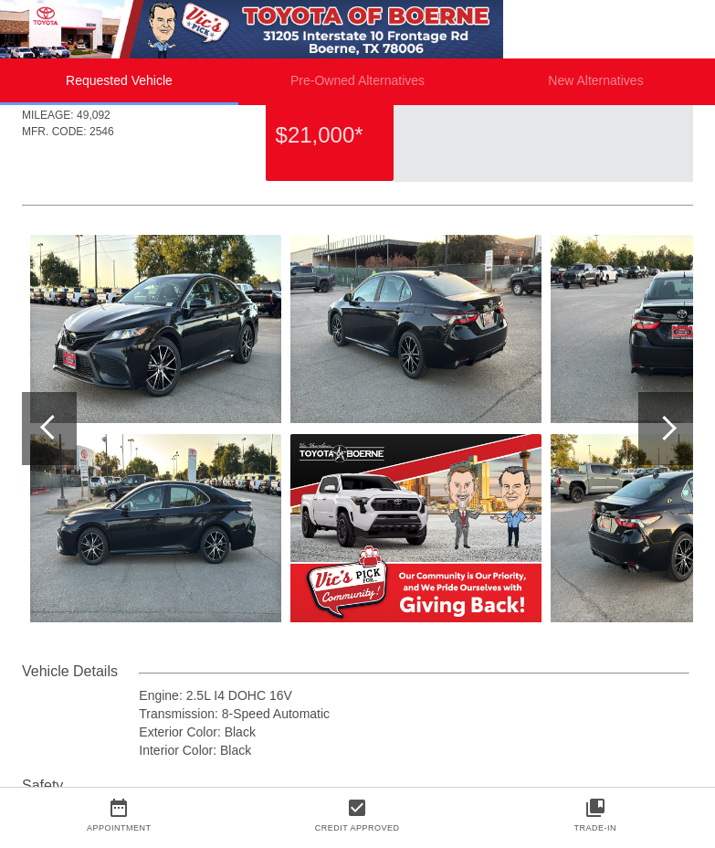
click at [51, 408] on div at bounding box center [49, 428] width 55 height 73
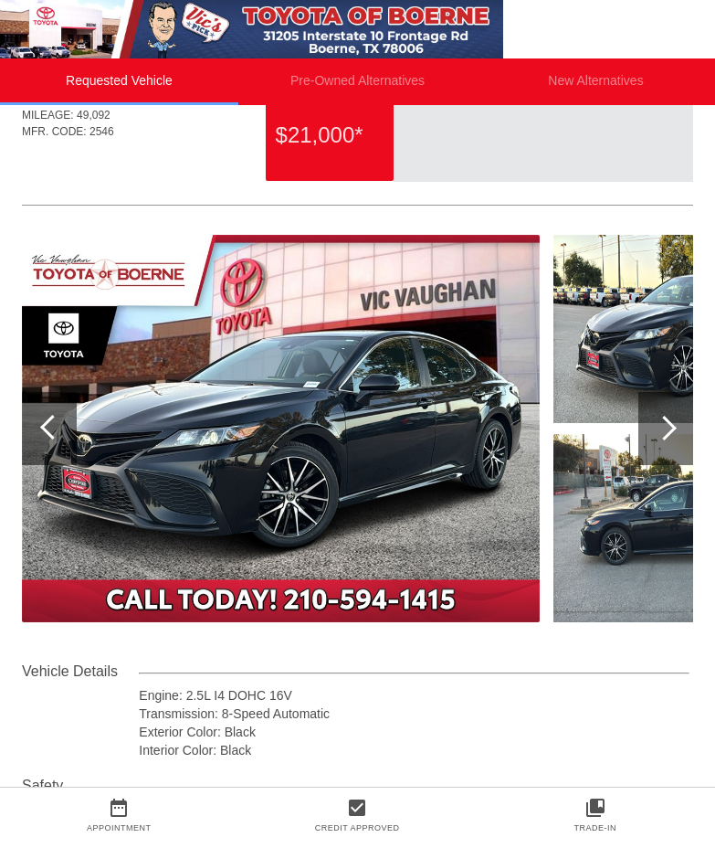
click at [51, 408] on div at bounding box center [49, 428] width 55 height 73
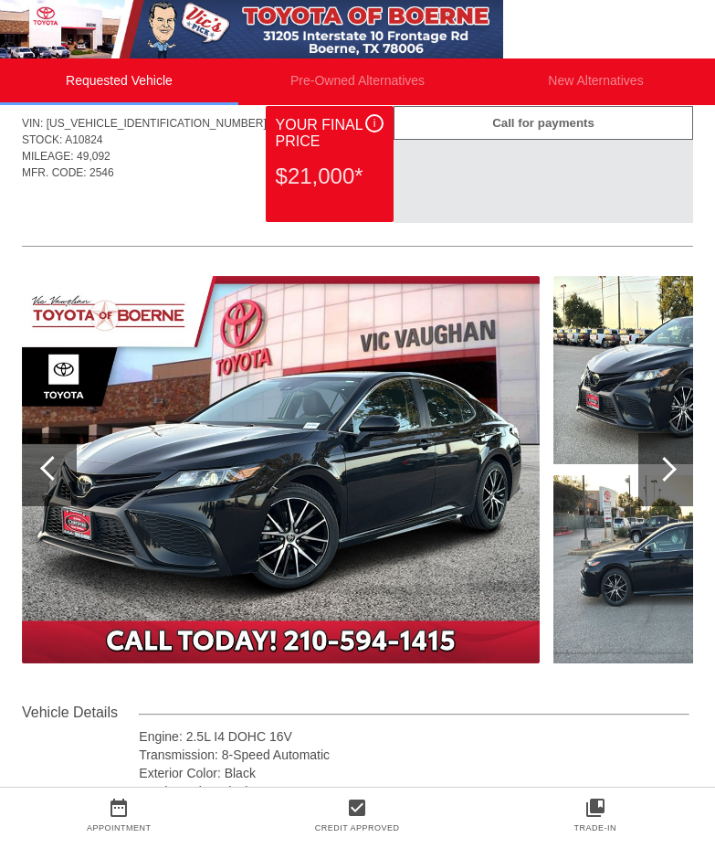
scroll to position [0, 0]
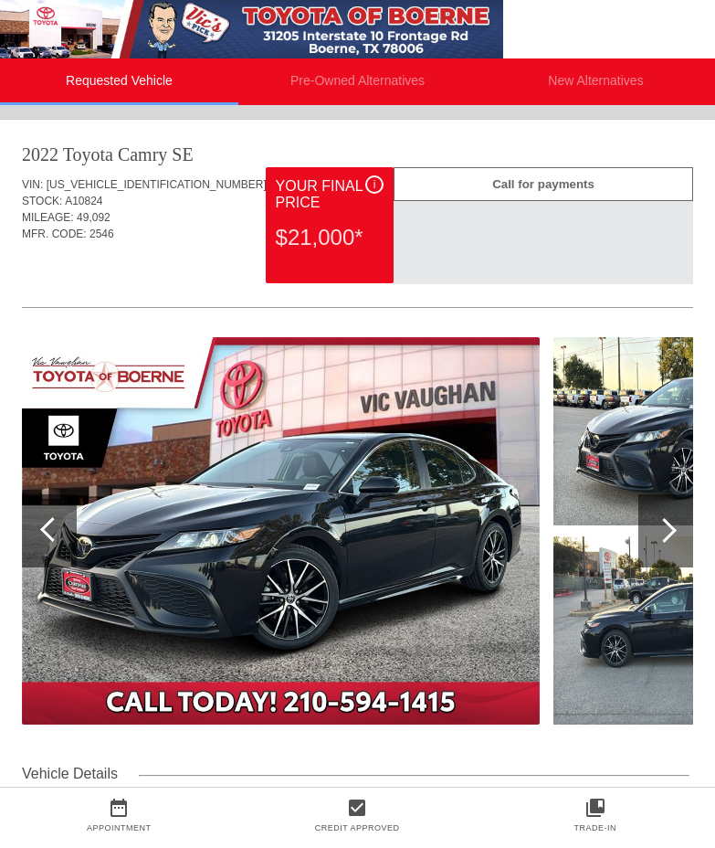
click at [41, 262] on div "Quoted on [DATE] 10:20:36 AM" at bounding box center [357, 267] width 671 height 29
click at [77, 197] on span "A10824" at bounding box center [83, 201] width 37 height 13
click at [77, 196] on span "A10824" at bounding box center [83, 201] width 37 height 13
click at [91, 219] on span "49,092" at bounding box center [94, 217] width 34 height 13
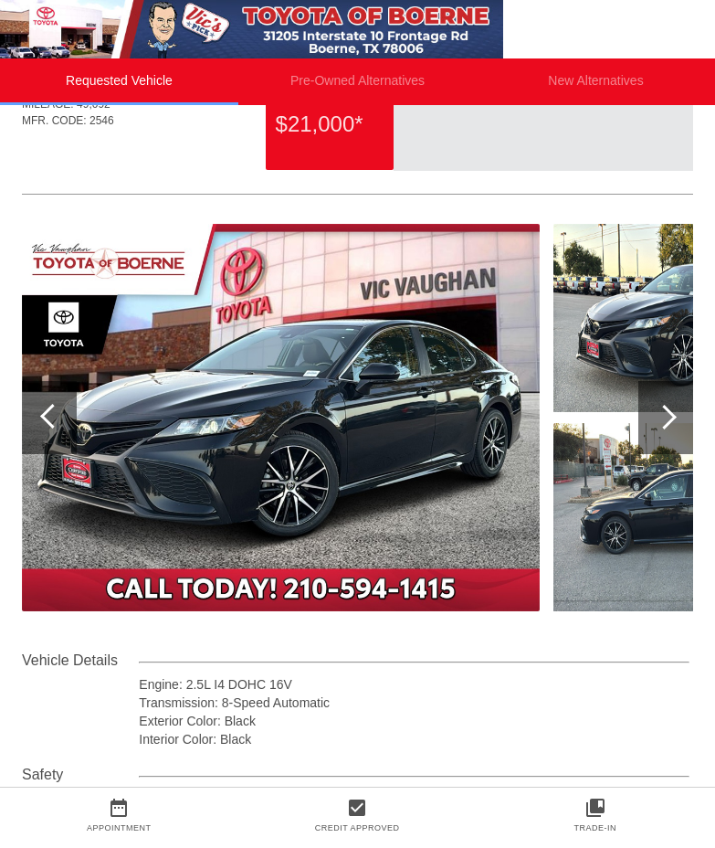
scroll to position [116, 0]
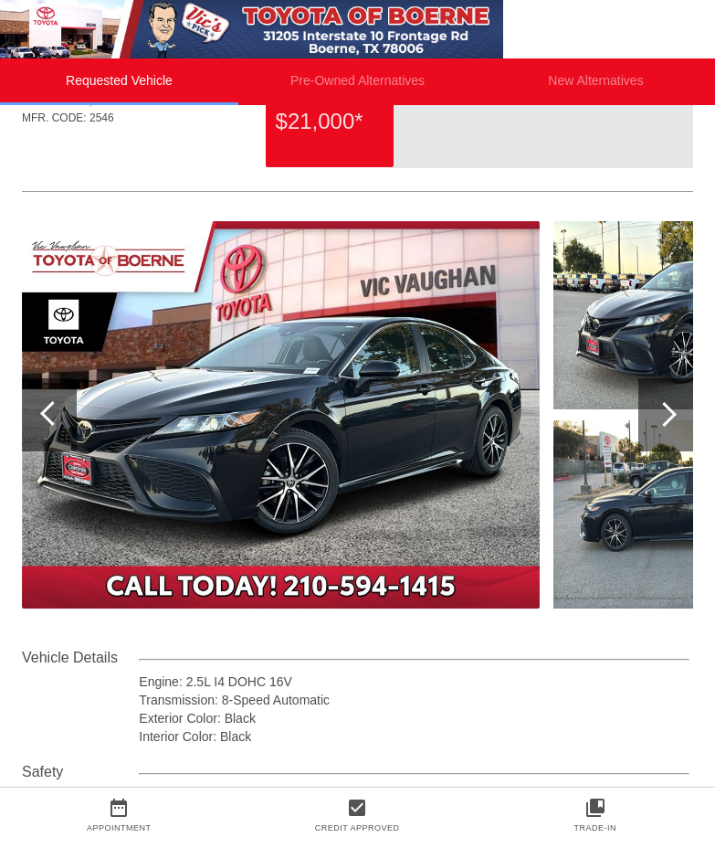
click at [671, 396] on div at bounding box center [666, 414] width 55 height 73
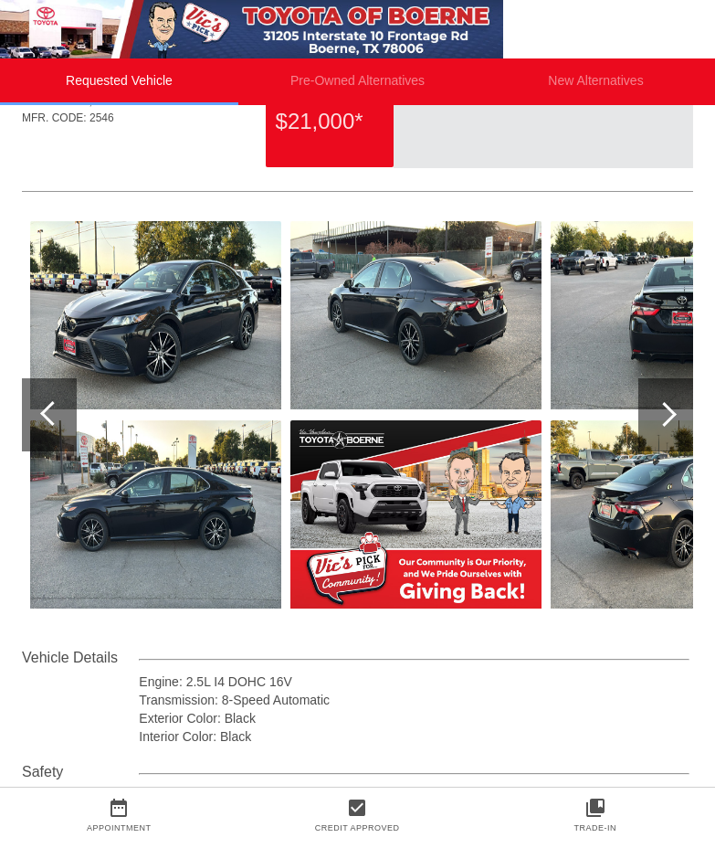
click at [671, 397] on div at bounding box center [666, 414] width 55 height 73
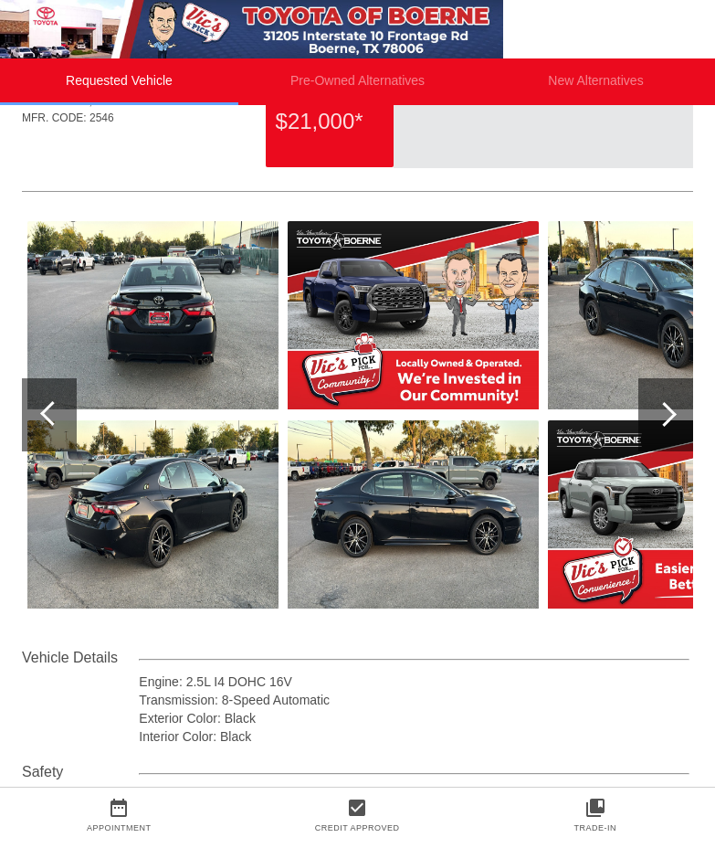
click at [671, 397] on div at bounding box center [666, 414] width 55 height 73
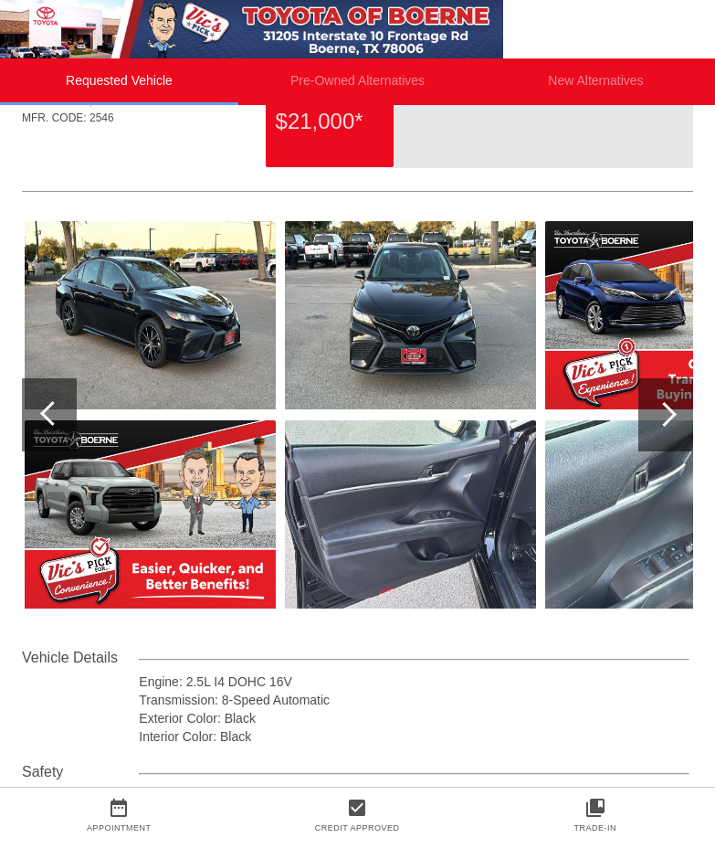
click at [162, 270] on img at bounding box center [150, 315] width 251 height 188
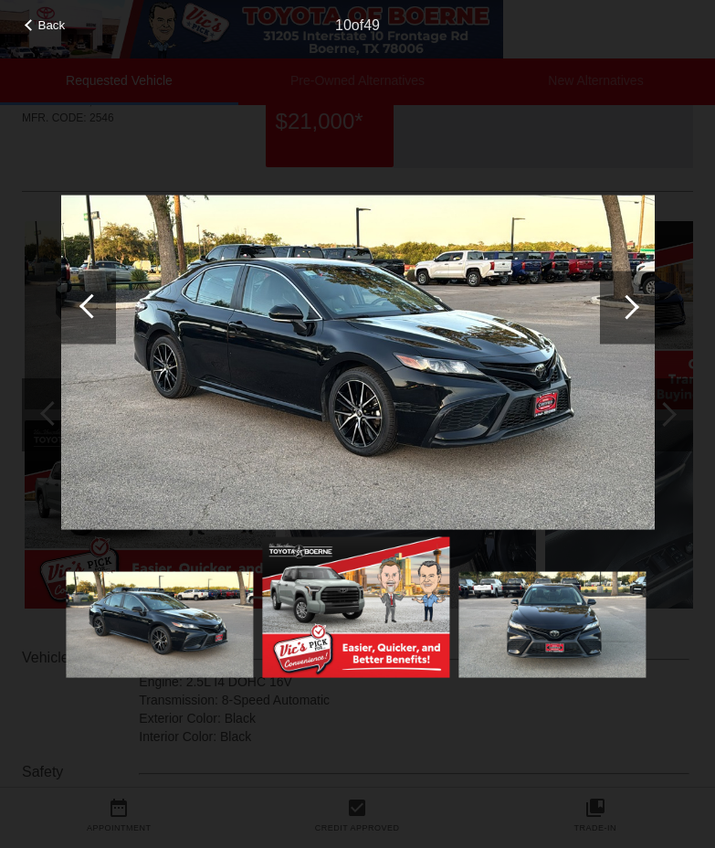
click at [471, 150] on div at bounding box center [358, 384] width 594 height 600
click at [670, 129] on div "Back 10 of 49" at bounding box center [357, 424] width 715 height 848
click at [58, 30] on span "Back" at bounding box center [51, 25] width 27 height 14
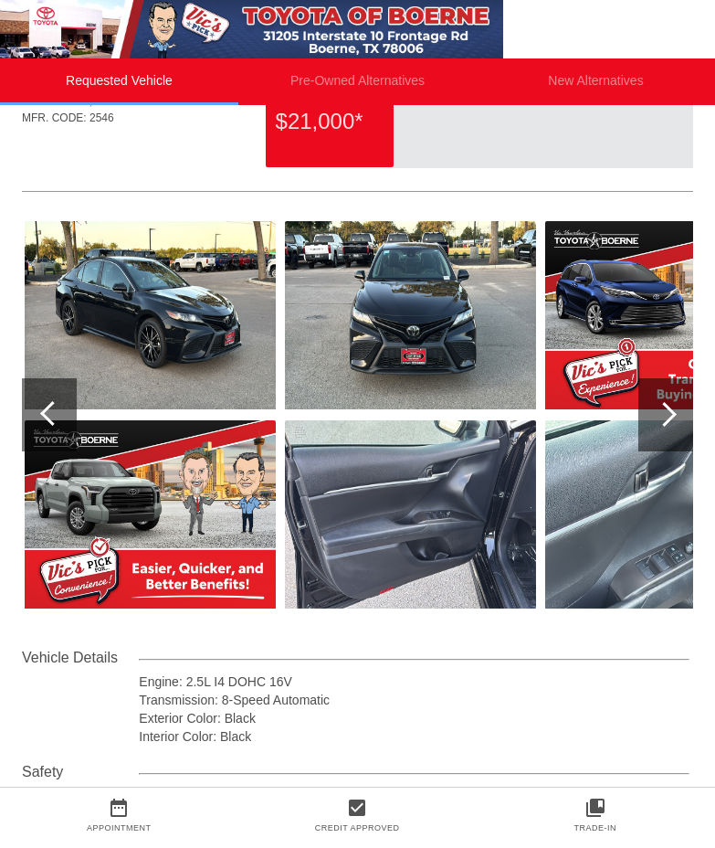
click at [680, 416] on div at bounding box center [666, 414] width 55 height 73
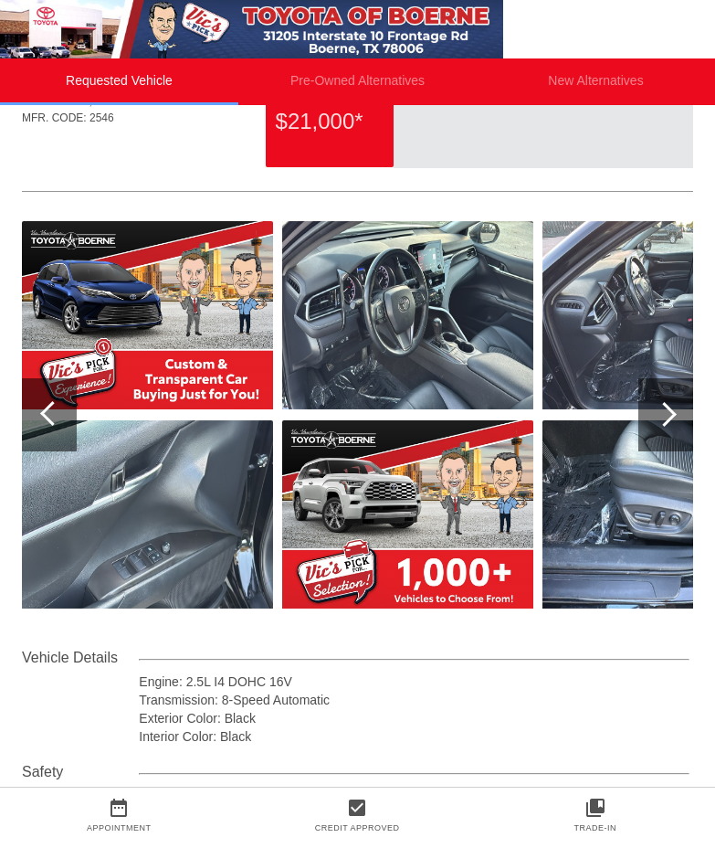
click at [679, 416] on div at bounding box center [666, 414] width 55 height 73
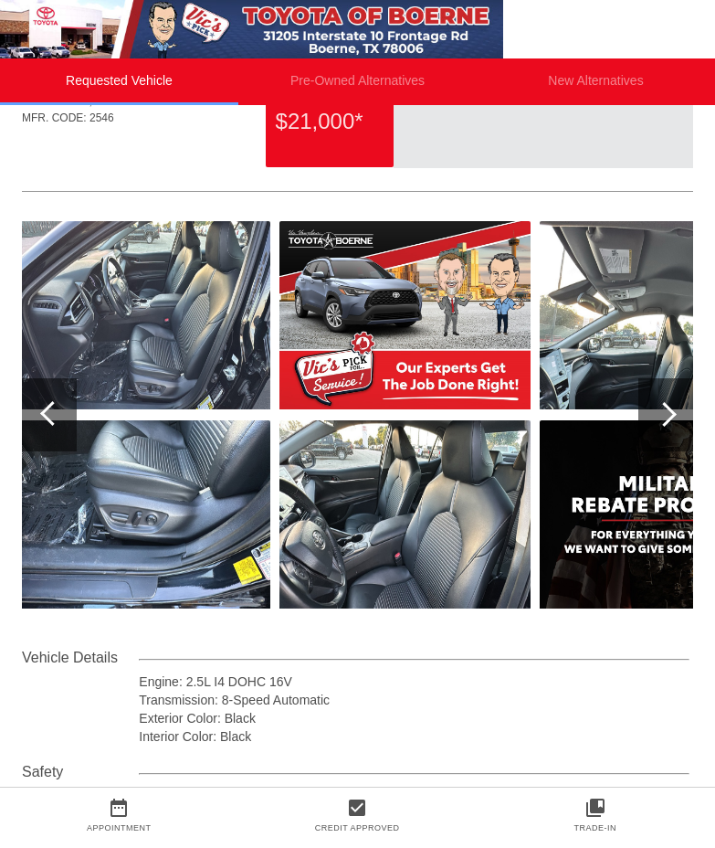
click at [679, 416] on div at bounding box center [666, 414] width 55 height 73
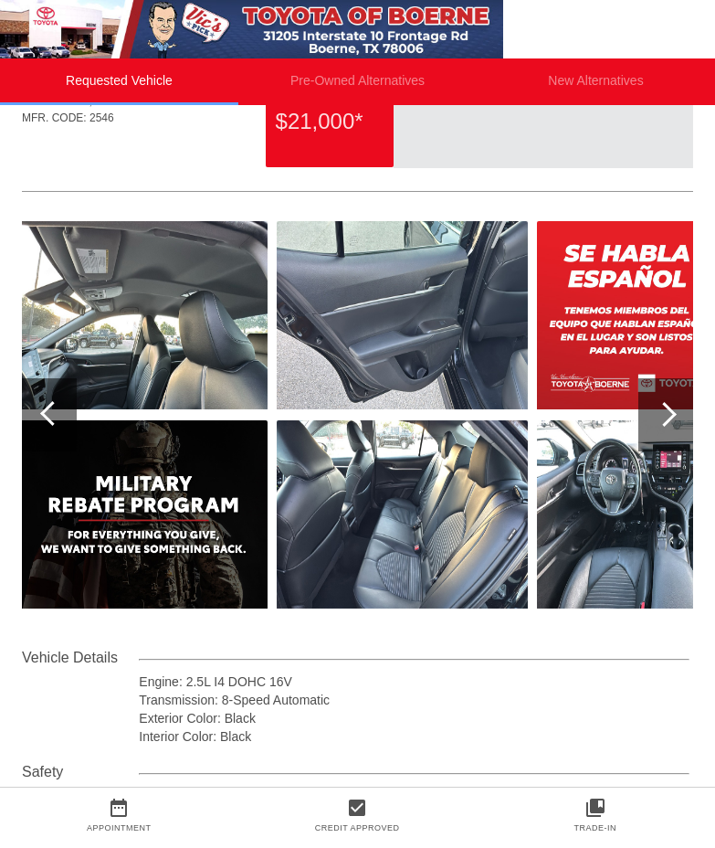
click at [460, 497] on img at bounding box center [402, 514] width 251 height 188
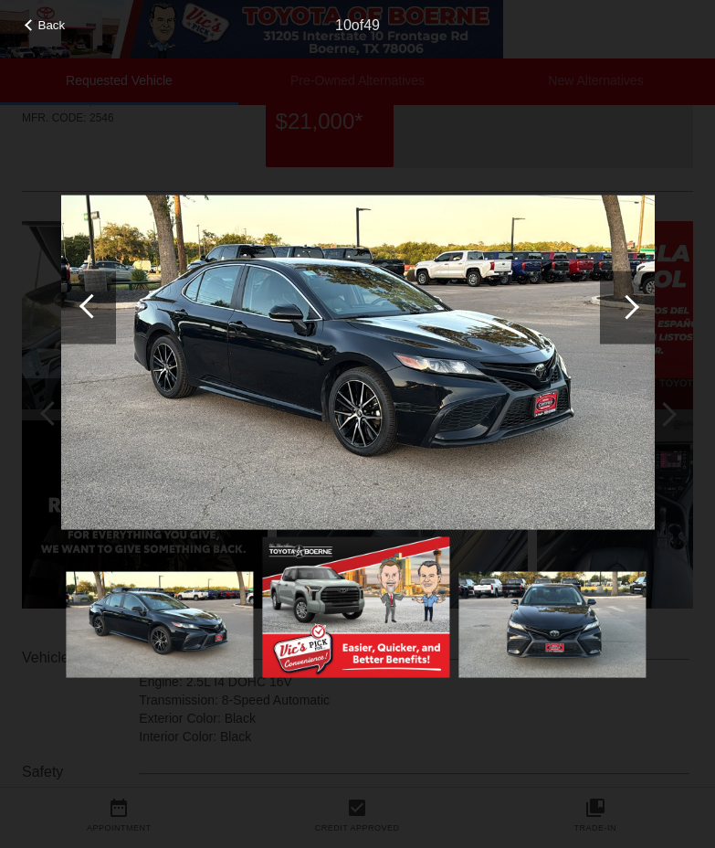
click at [632, 318] on div at bounding box center [627, 306] width 55 height 73
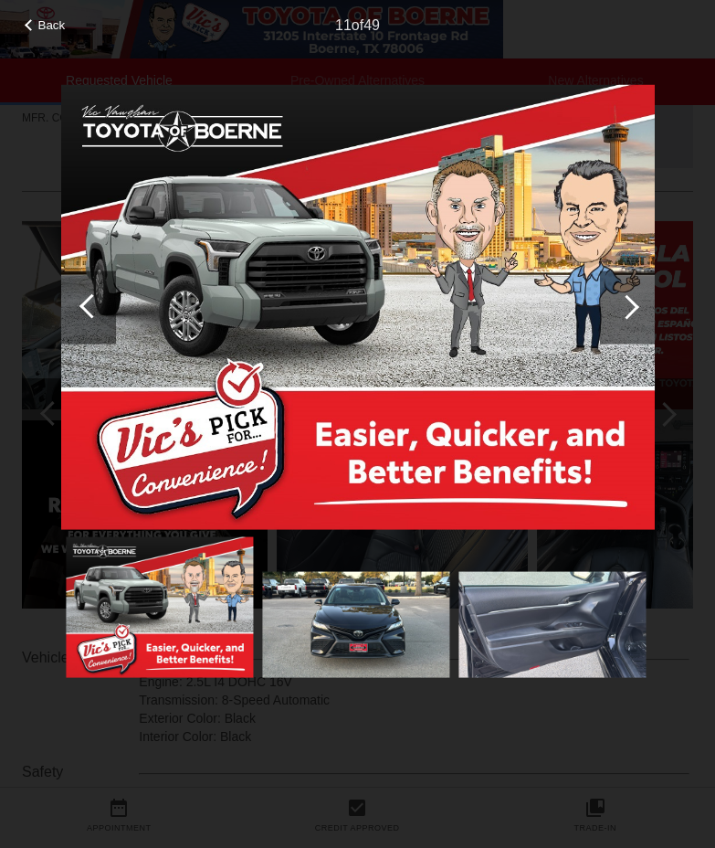
click at [632, 318] on div at bounding box center [627, 306] width 55 height 73
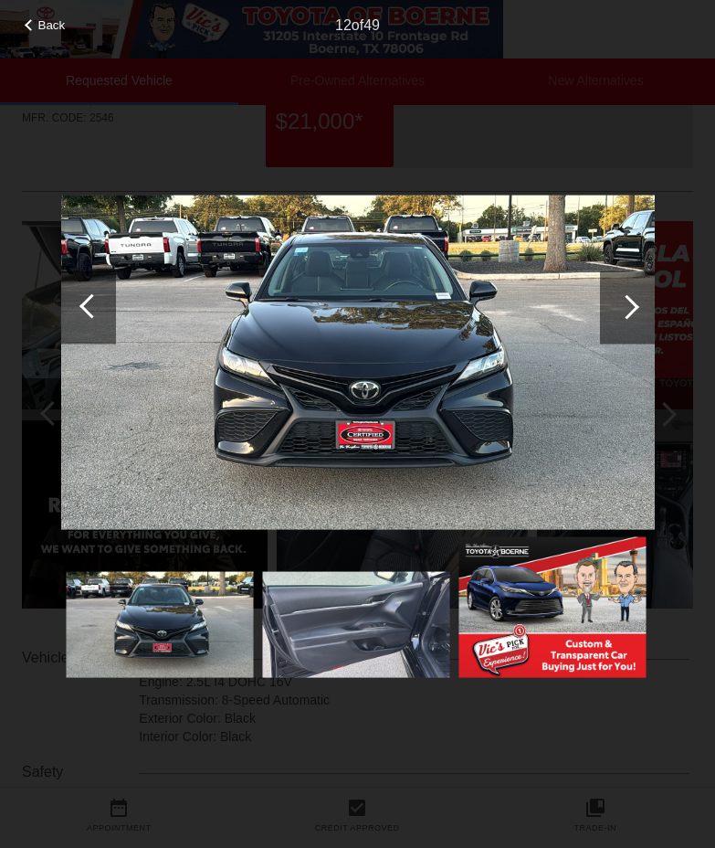
click at [632, 318] on div at bounding box center [627, 306] width 55 height 73
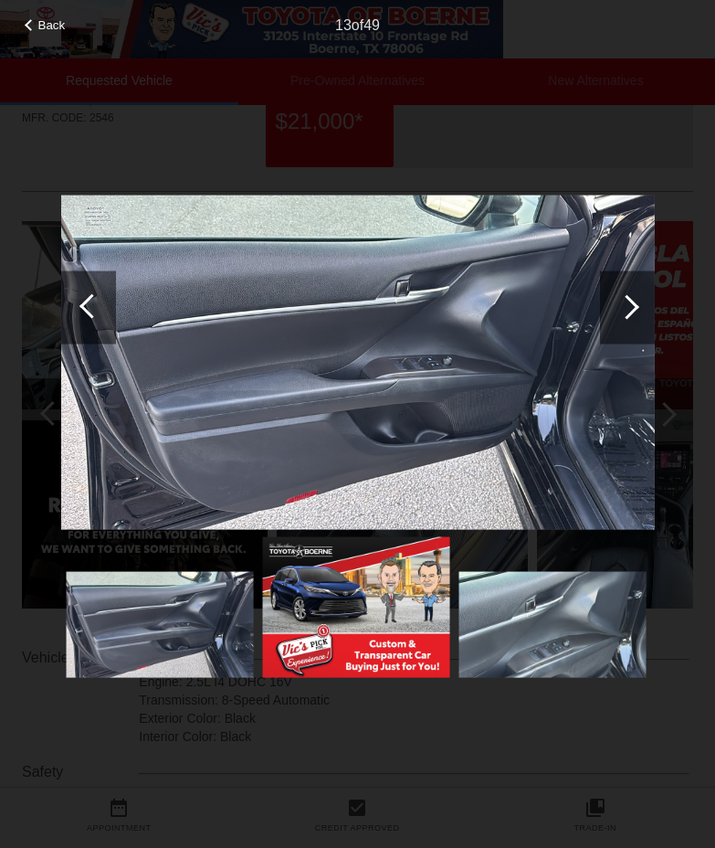
click at [632, 318] on div at bounding box center [627, 306] width 55 height 73
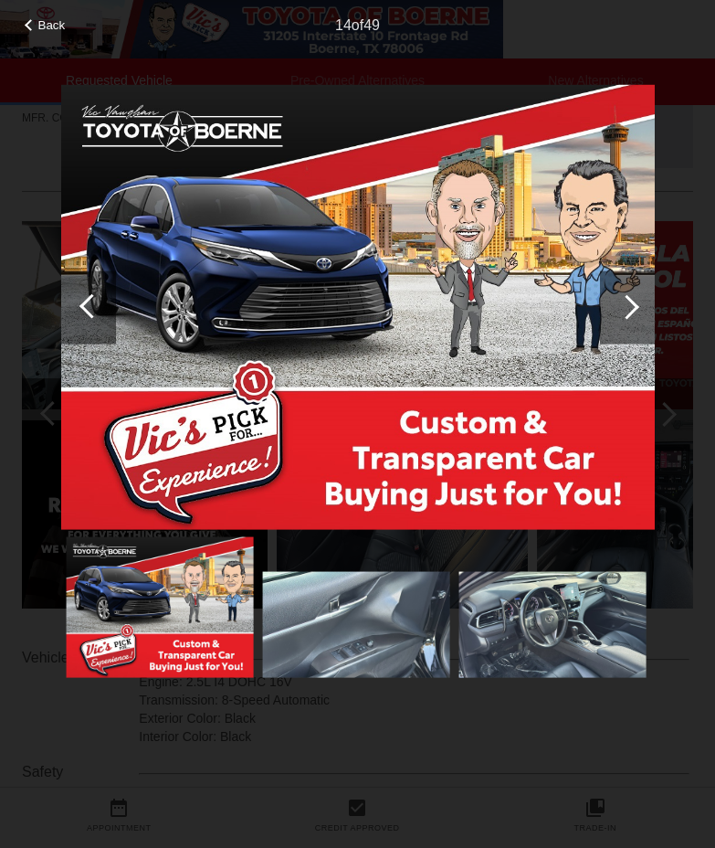
click at [632, 318] on div at bounding box center [627, 306] width 55 height 73
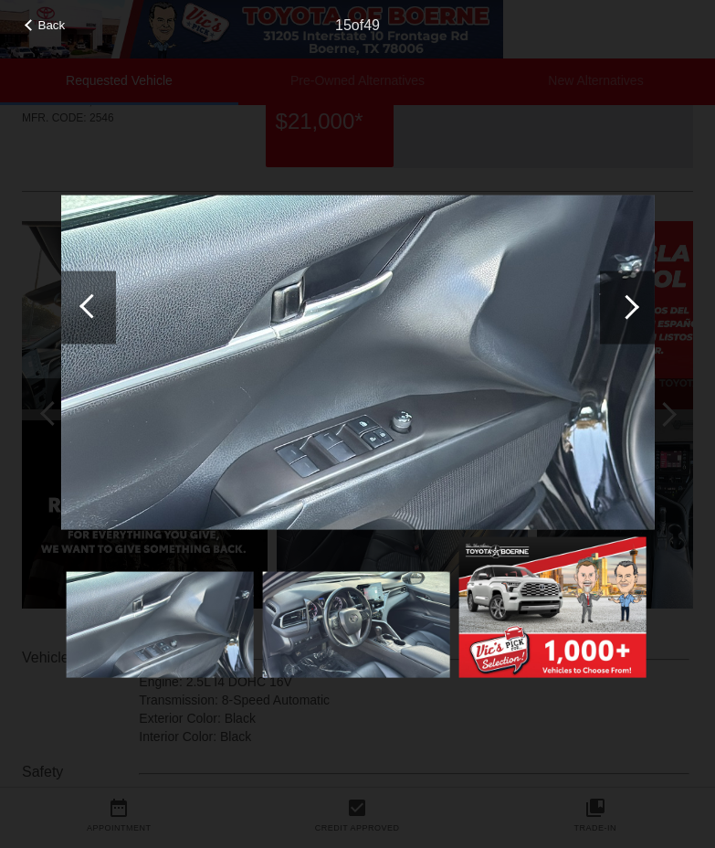
click at [632, 318] on div at bounding box center [627, 306] width 55 height 73
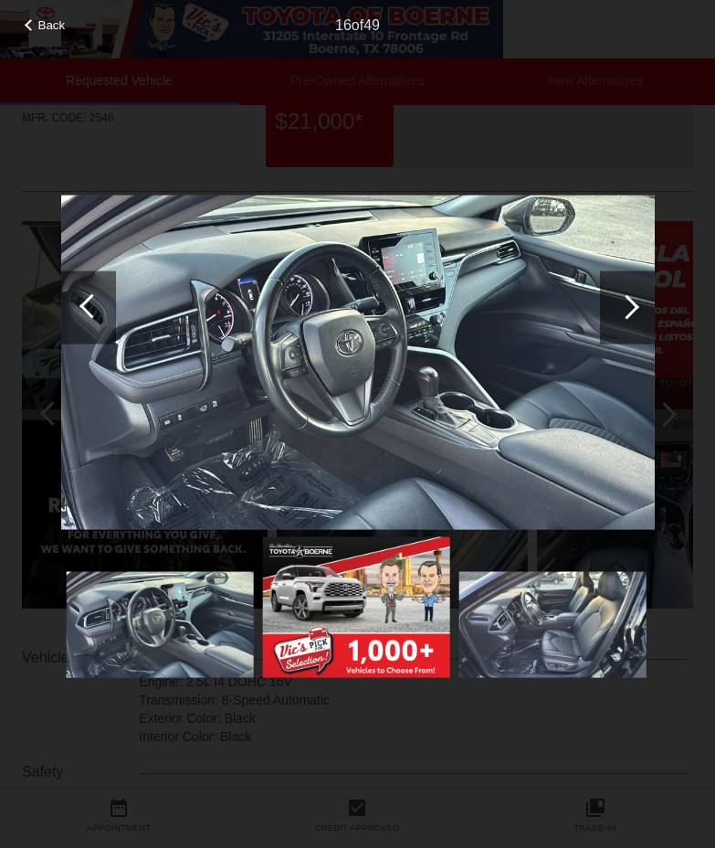
click at [632, 318] on div at bounding box center [627, 306] width 55 height 73
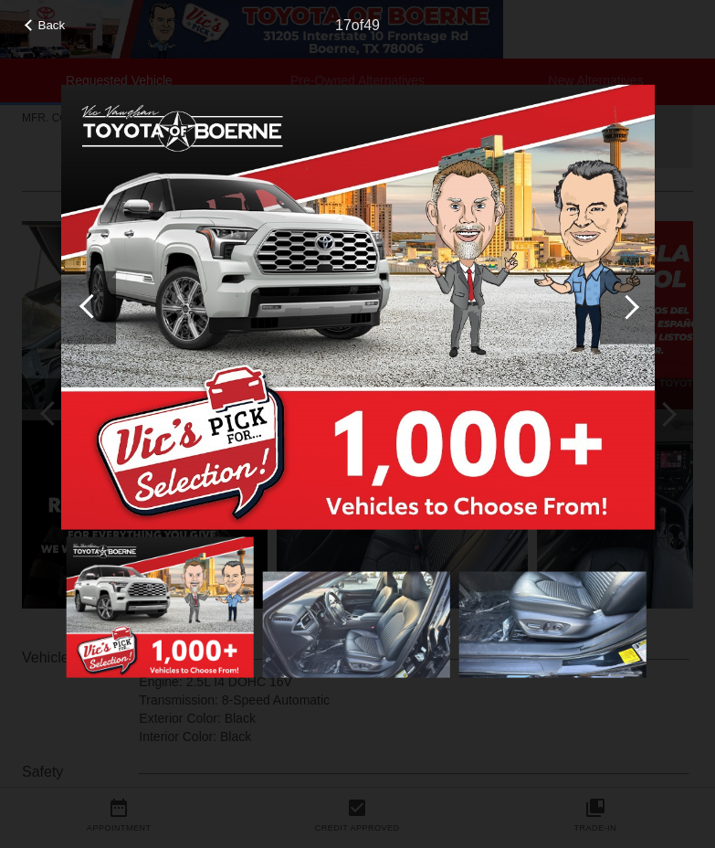
click at [632, 318] on div at bounding box center [627, 306] width 55 height 73
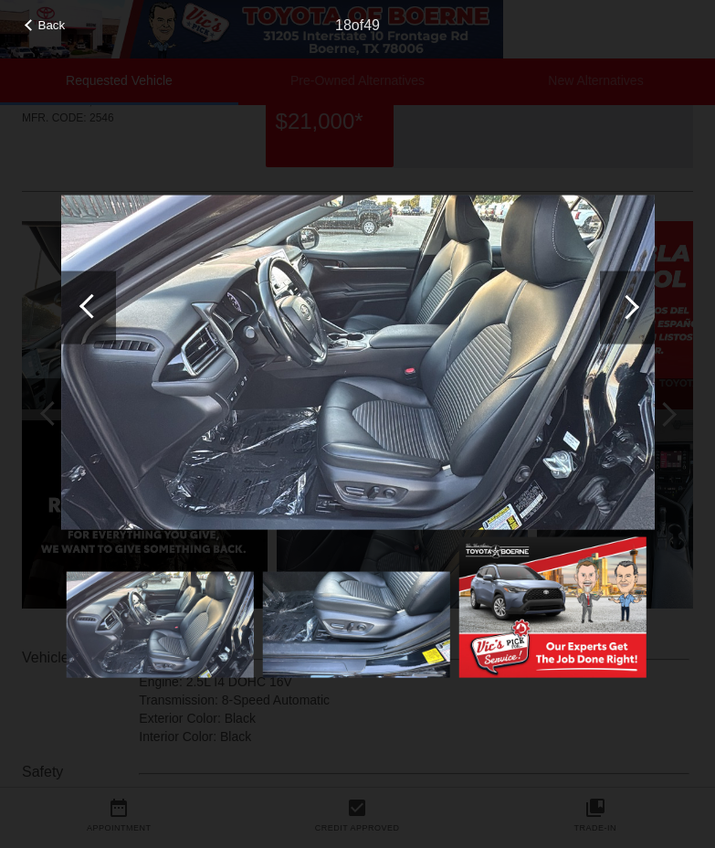
click at [632, 318] on div at bounding box center [627, 306] width 55 height 73
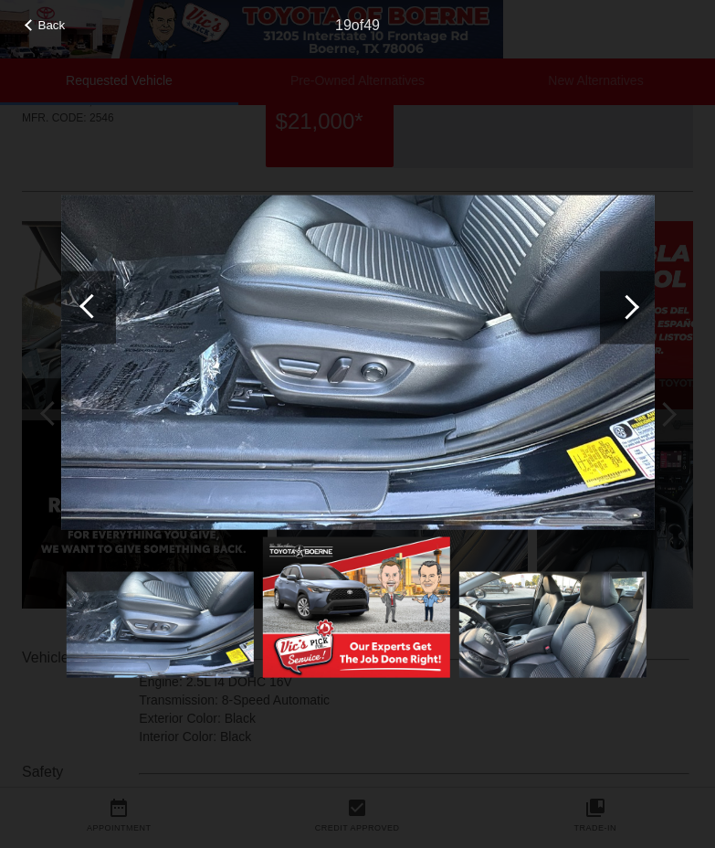
click at [632, 318] on div at bounding box center [627, 306] width 55 height 73
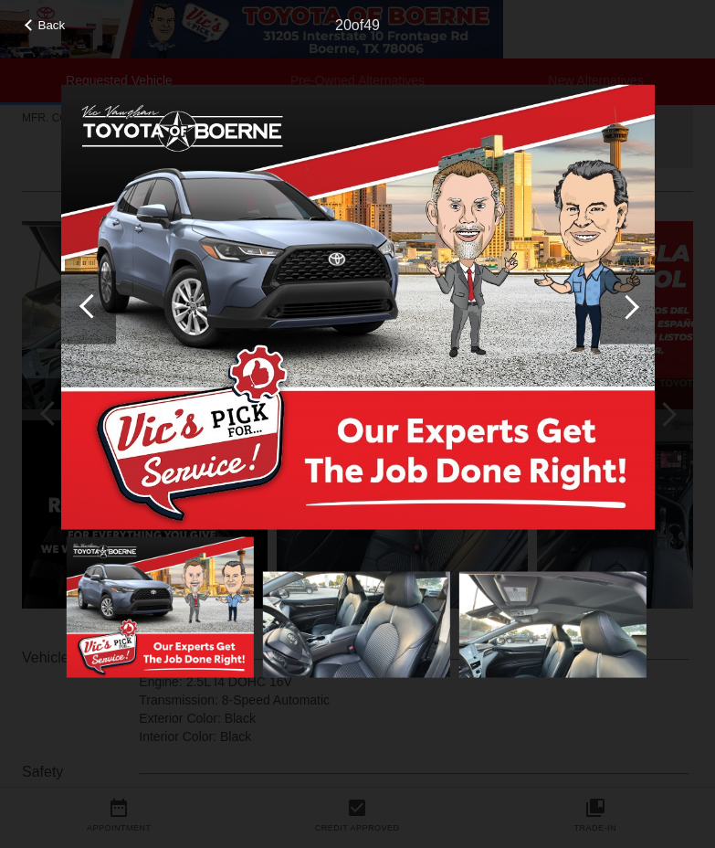
click at [61, 32] on div "20 of 49" at bounding box center [357, 18] width 715 height 37
click at [49, 28] on span "Back" at bounding box center [51, 25] width 27 height 14
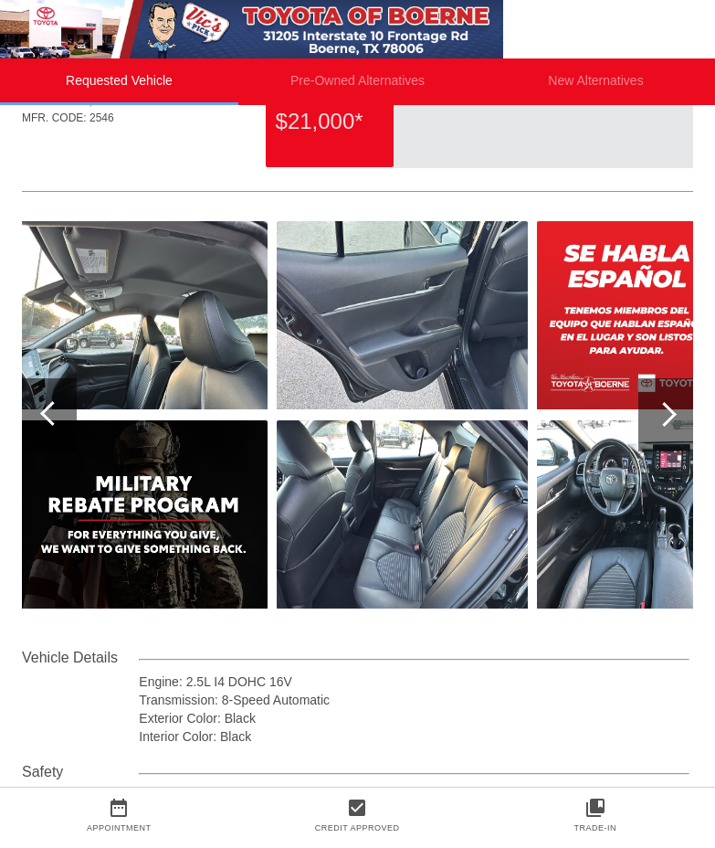
scroll to position [116, 2]
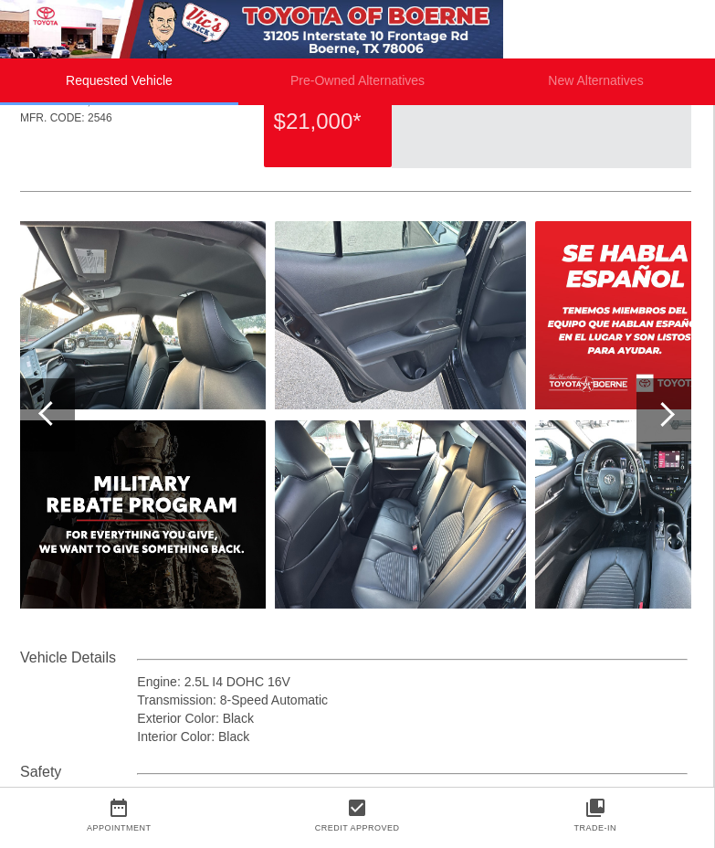
click at [692, 431] on div "2022 Toyota Camry SE VIN: [US_VEHICLE_IDENTIFICATION_NUMBER] STOCK: A10824 MILE…" at bounding box center [355, 518] width 715 height 1029
click at [672, 426] on div at bounding box center [664, 414] width 55 height 73
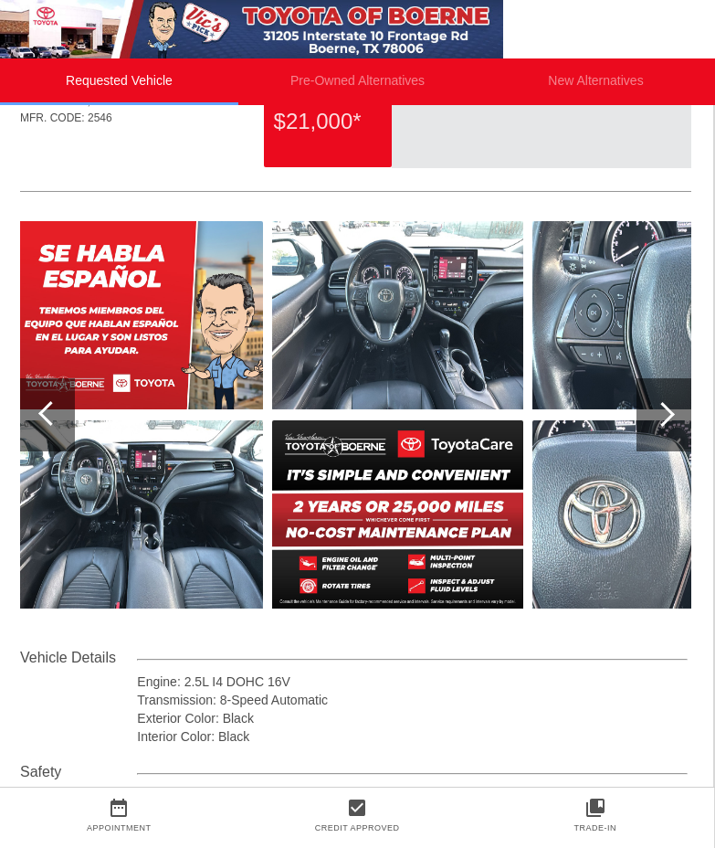
click at [368, 322] on img at bounding box center [397, 315] width 251 height 188
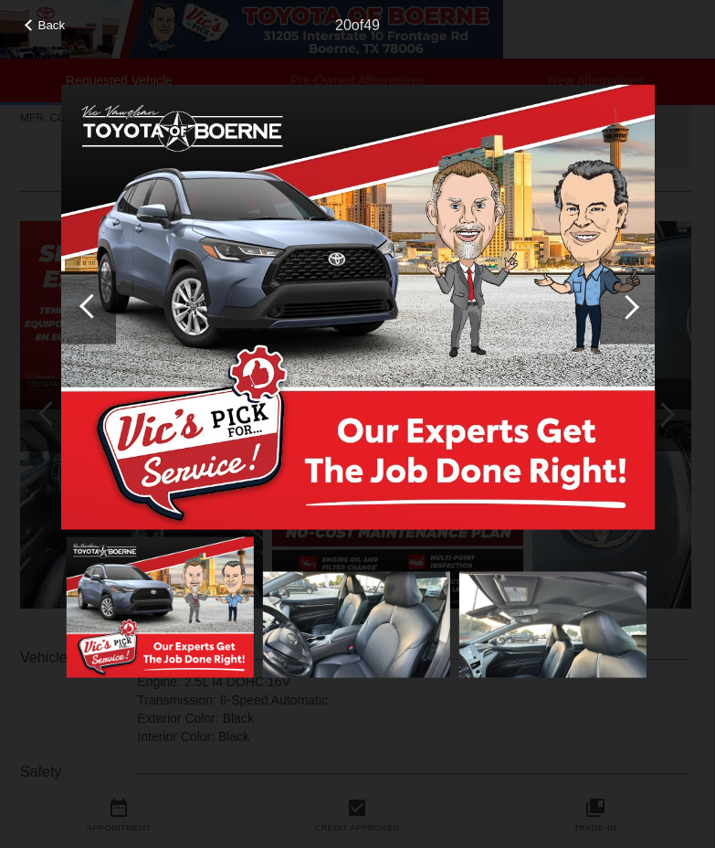
click at [310, 34] on div "20 of 49" at bounding box center [357, 18] width 715 height 37
